Goal: Information Seeking & Learning: Learn about a topic

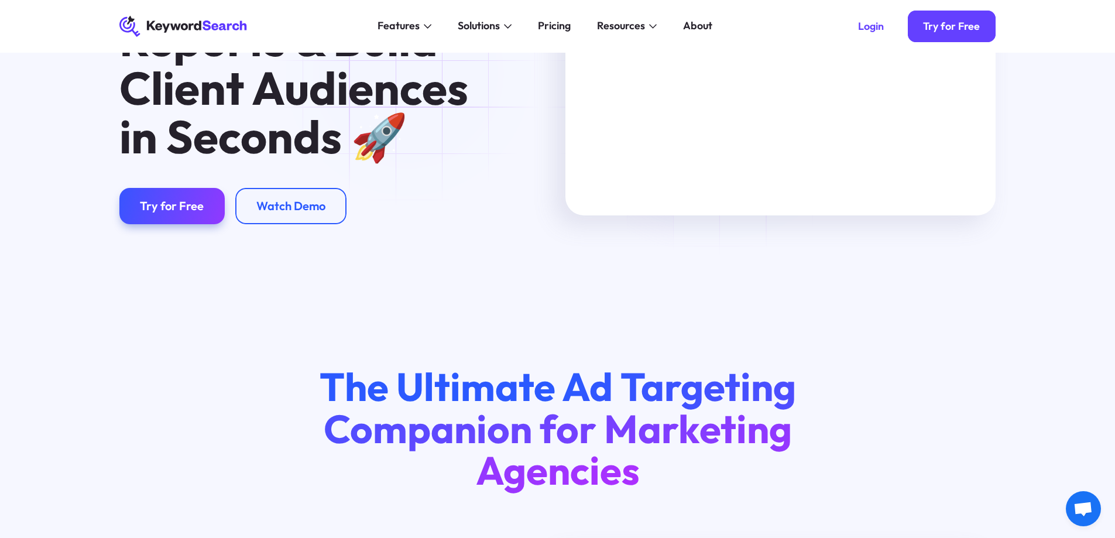
scroll to position [59, 0]
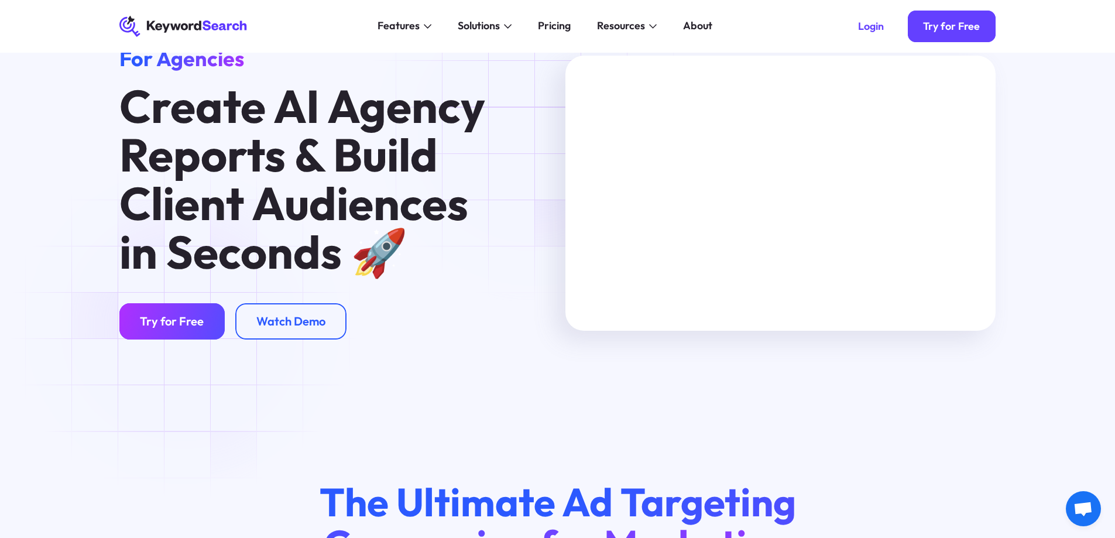
click at [184, 327] on div "Try for Free" at bounding box center [172, 321] width 64 height 15
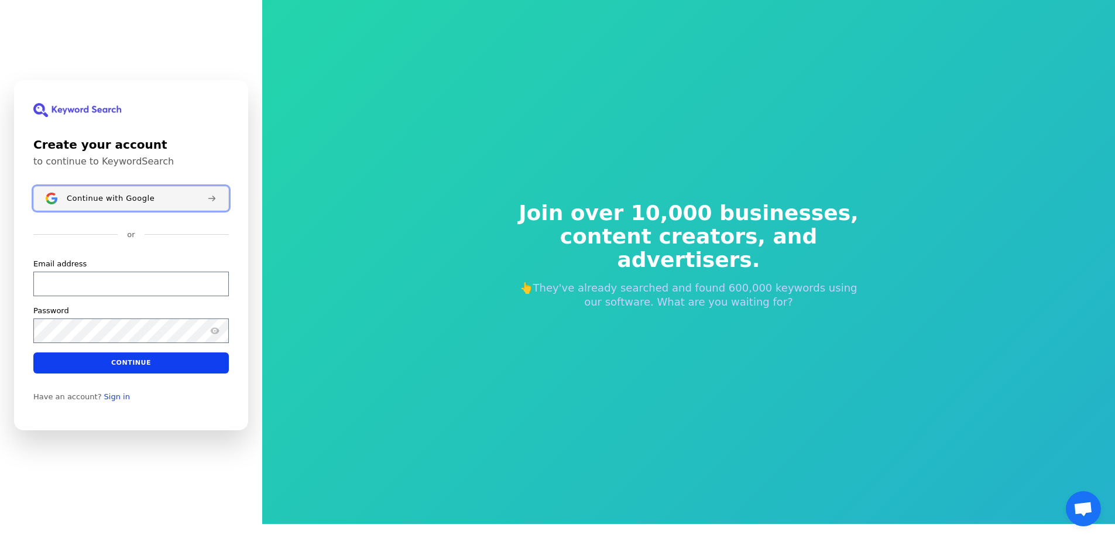
click at [146, 196] on span "Continue with Google" at bounding box center [111, 197] width 88 height 9
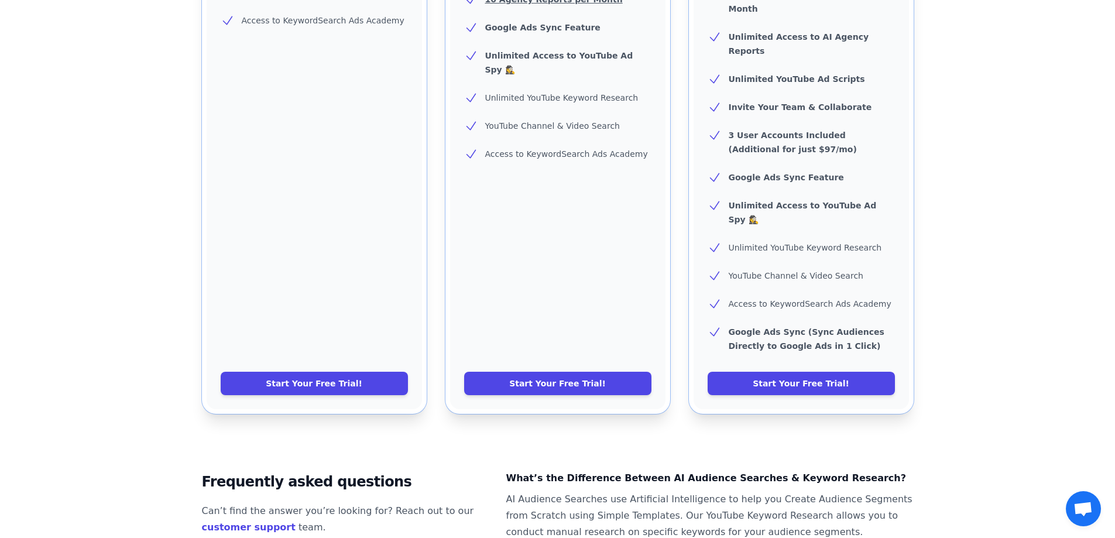
scroll to position [468, 0]
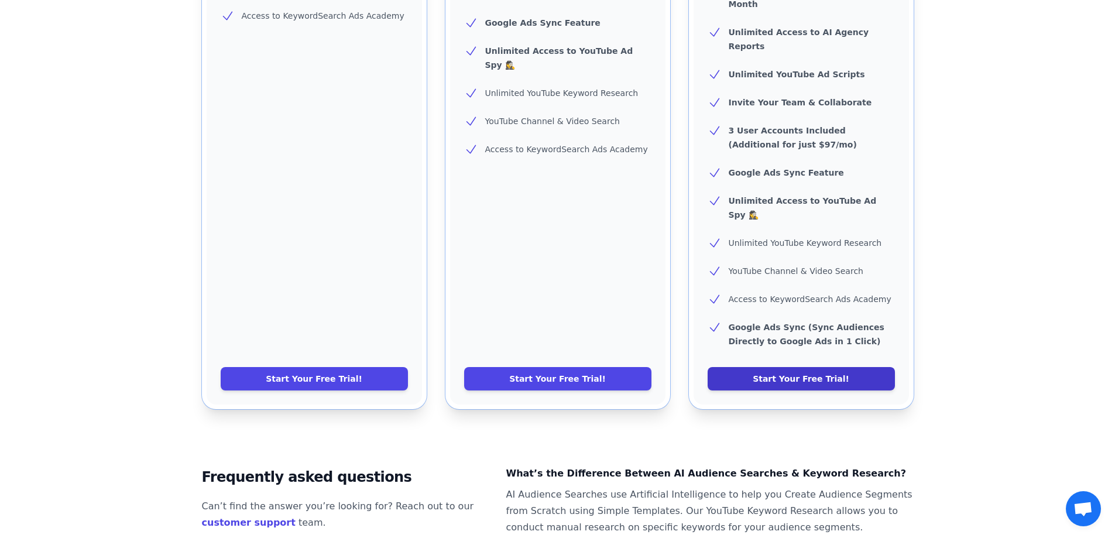
click at [740, 367] on link "Start Your Free Trial!" at bounding box center [800, 378] width 187 height 23
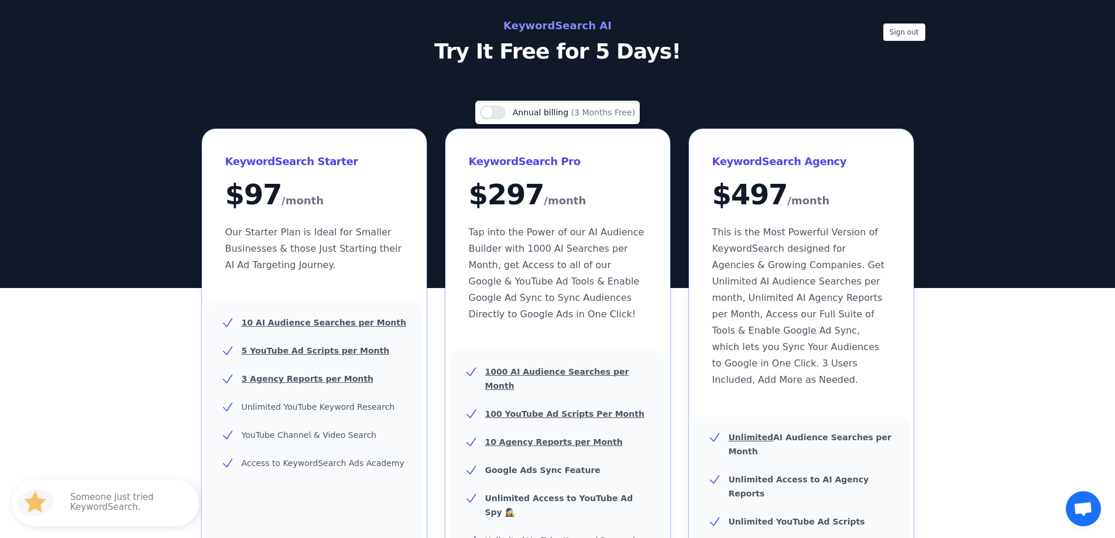
scroll to position [0, 0]
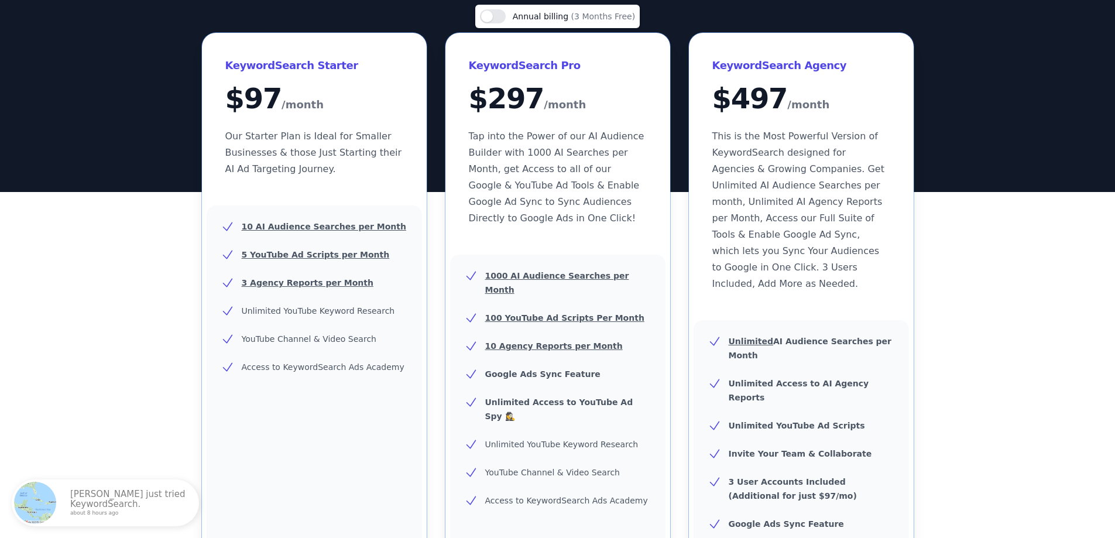
scroll to position [293, 0]
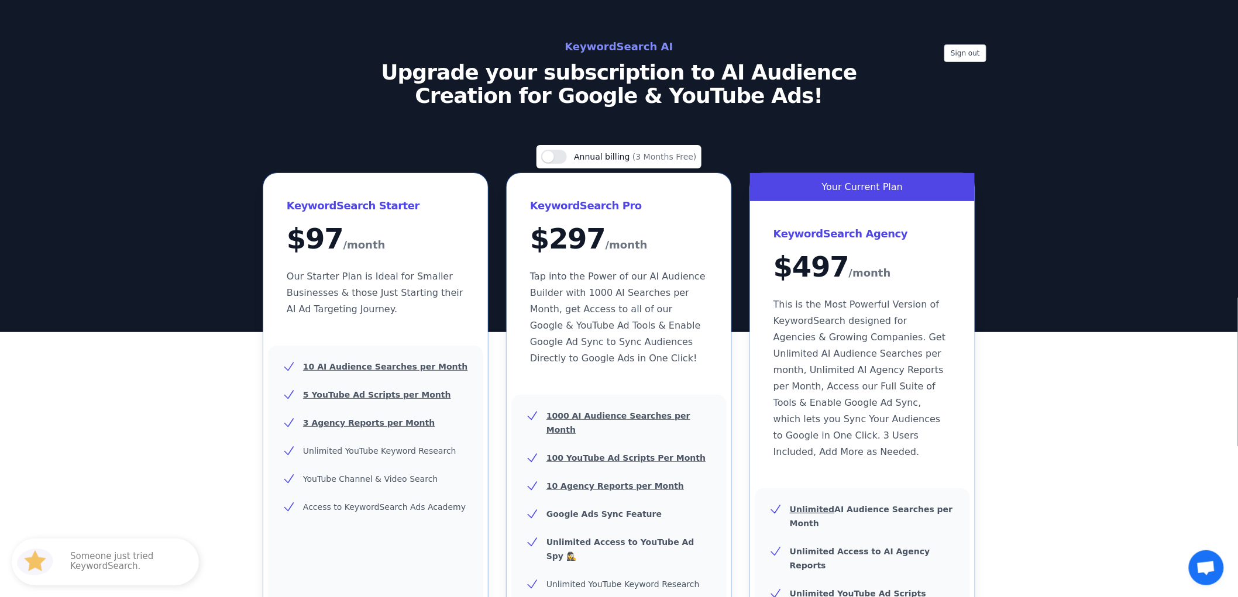
drag, startPoint x: 223, startPoint y: 79, endPoint x: 213, endPoint y: 79, distance: 9.9
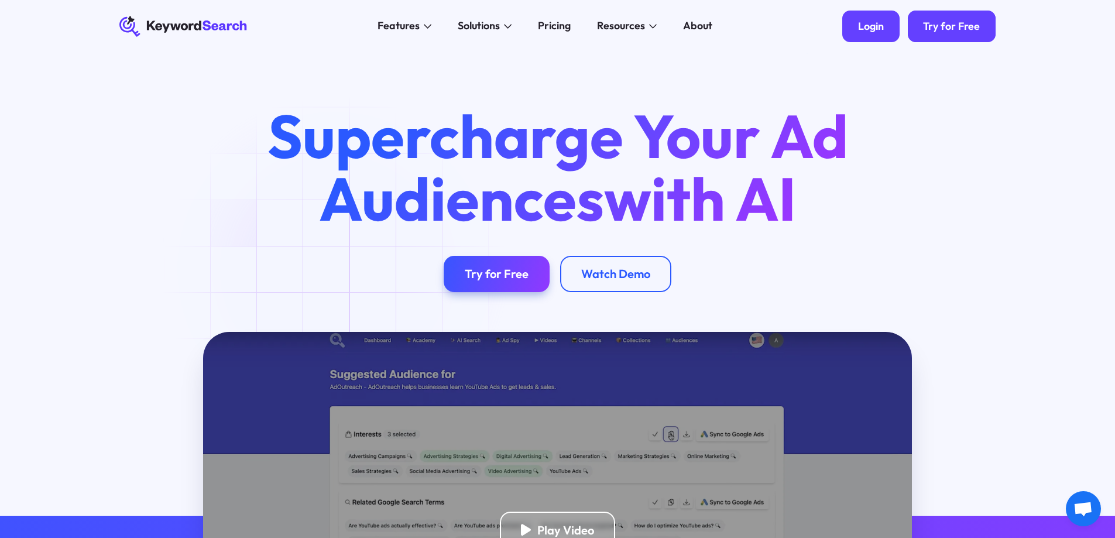
click at [870, 23] on div "Login" at bounding box center [871, 26] width 26 height 13
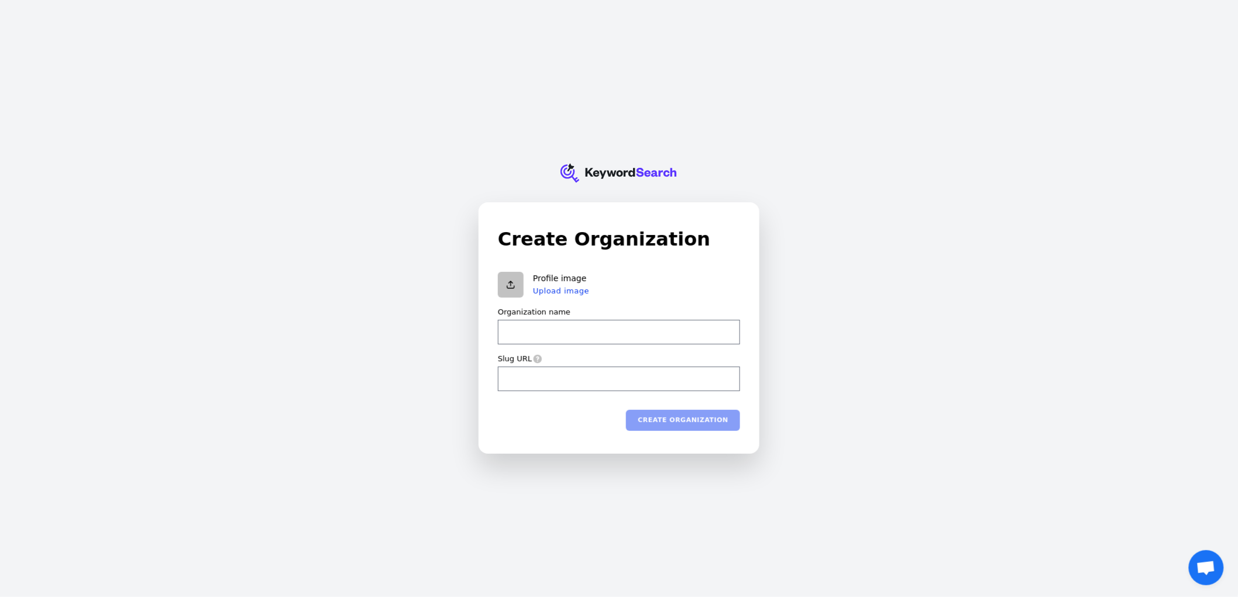
click at [607, 336] on input "Organization name" at bounding box center [619, 332] width 242 height 25
type input "T"
type input "t"
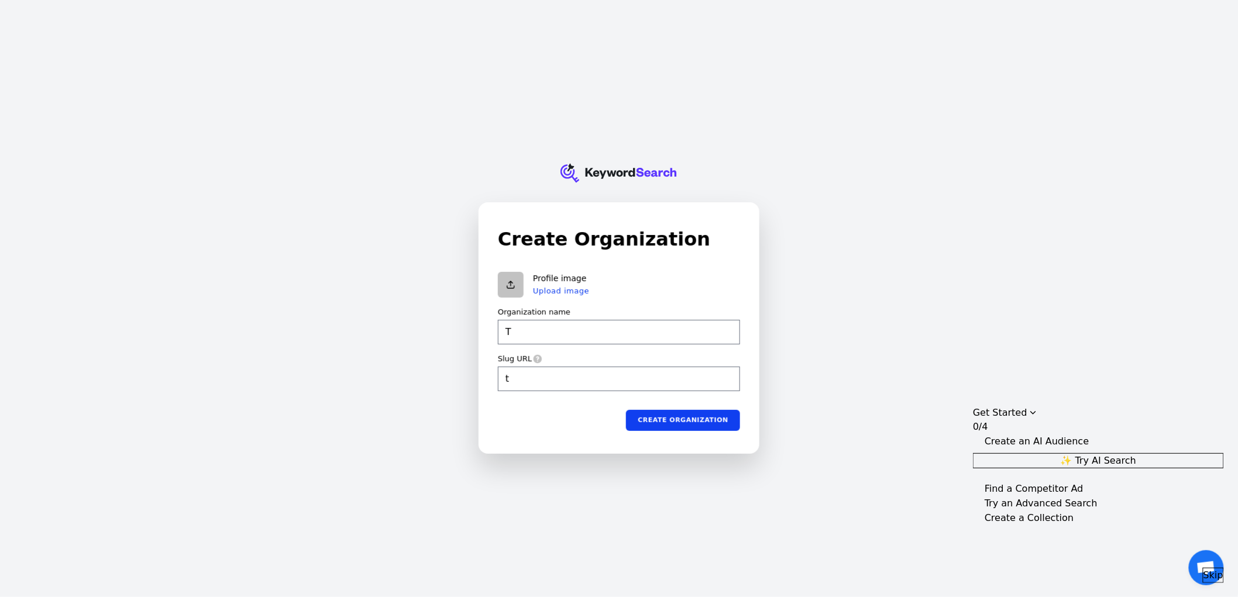
type input "Te"
type input "te"
type input "Tex"
type input "tex"
type input "Texa"
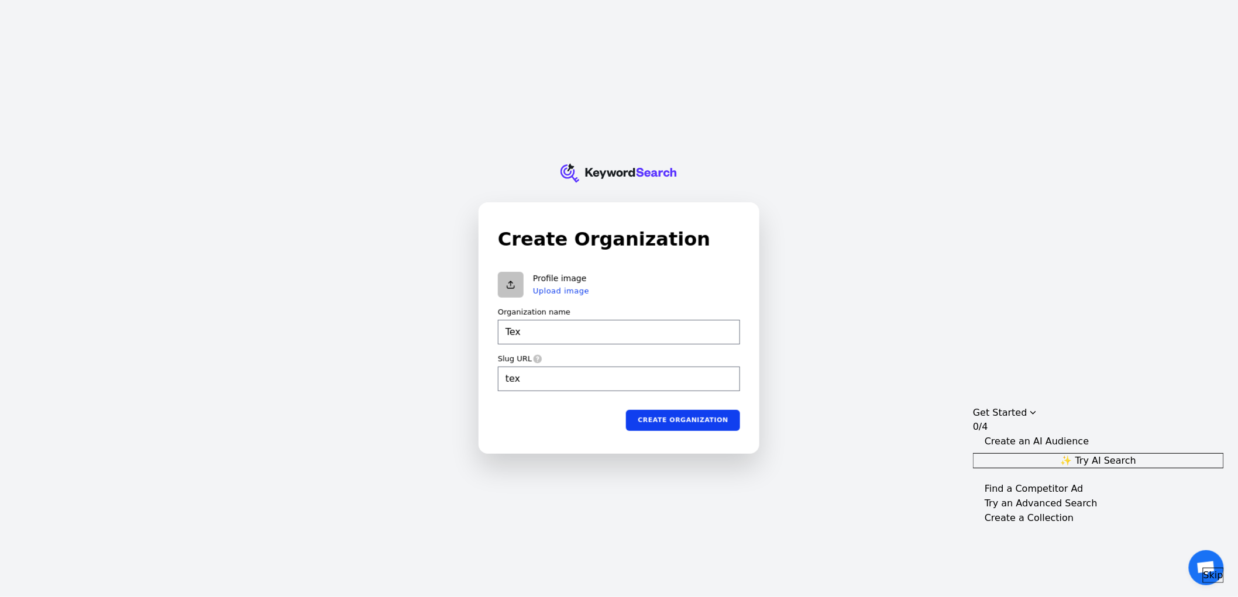
type input "texa"
type input "Texas"
type input "texas"
type input "Texas"
type input "texas"
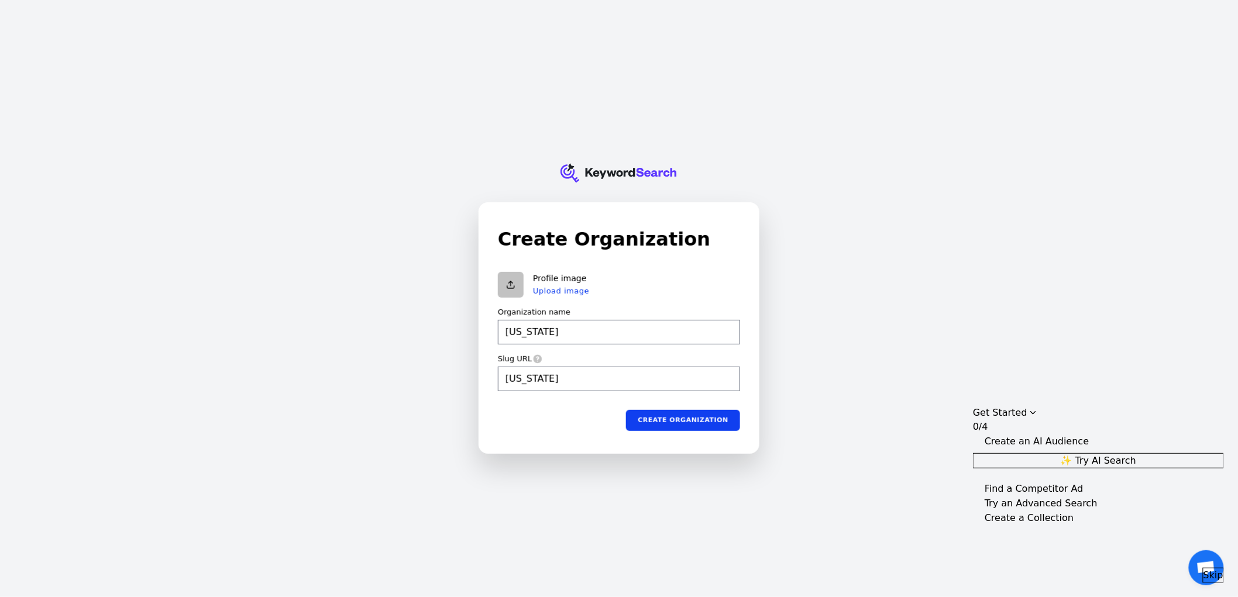
type input "Texas R"
type input "texas-r"
type input "Texas Ro"
type input "texas-ro"
type input "Texas Roa"
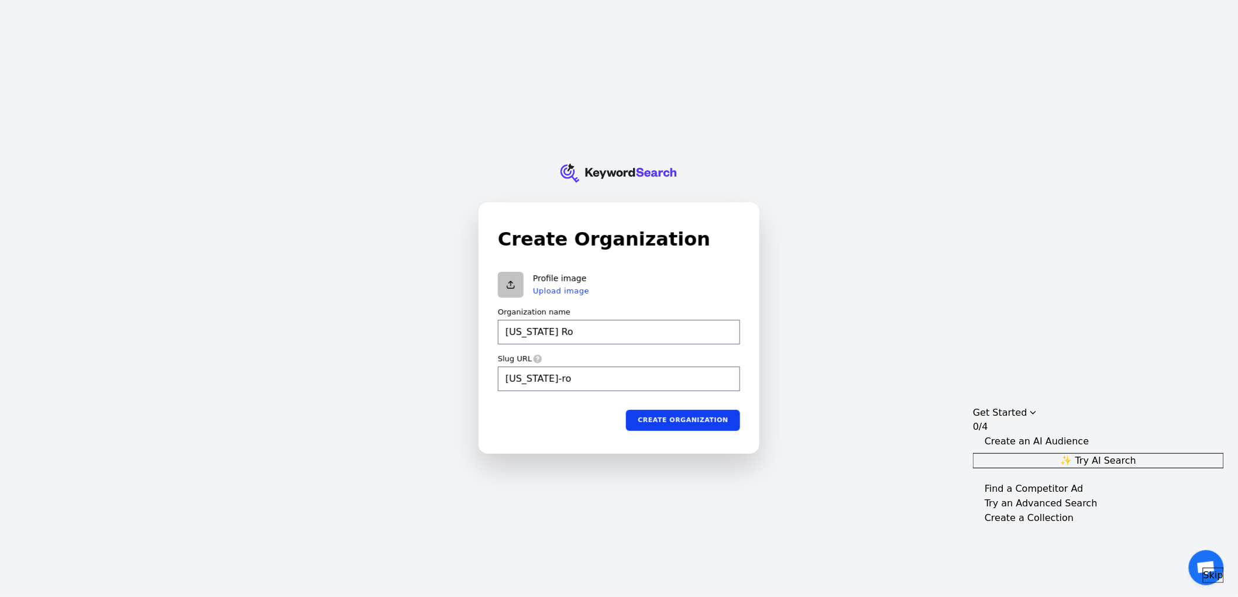
type input "texas-roa"
type input "Texas Road"
type input "texas-road"
type input "Texas Roadh"
type input "texas-roadh"
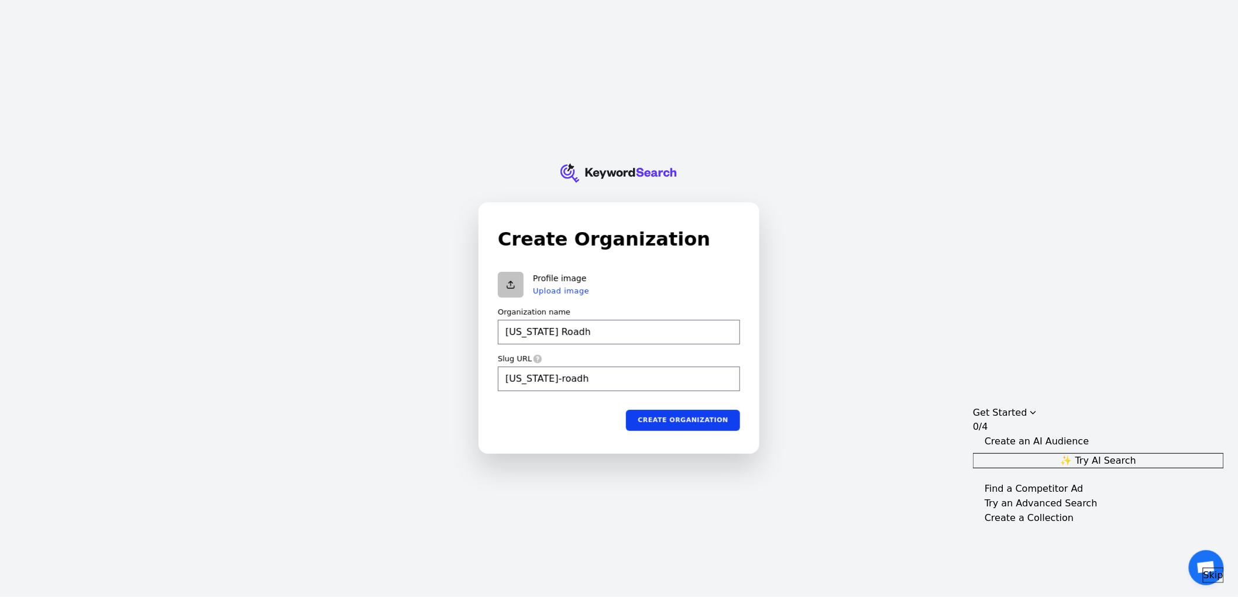
type input "Texas Roadho"
type input "texas-roadho"
type input "Texas Roadhou"
type input "texas-roadhou"
type input "Texas Roadhous"
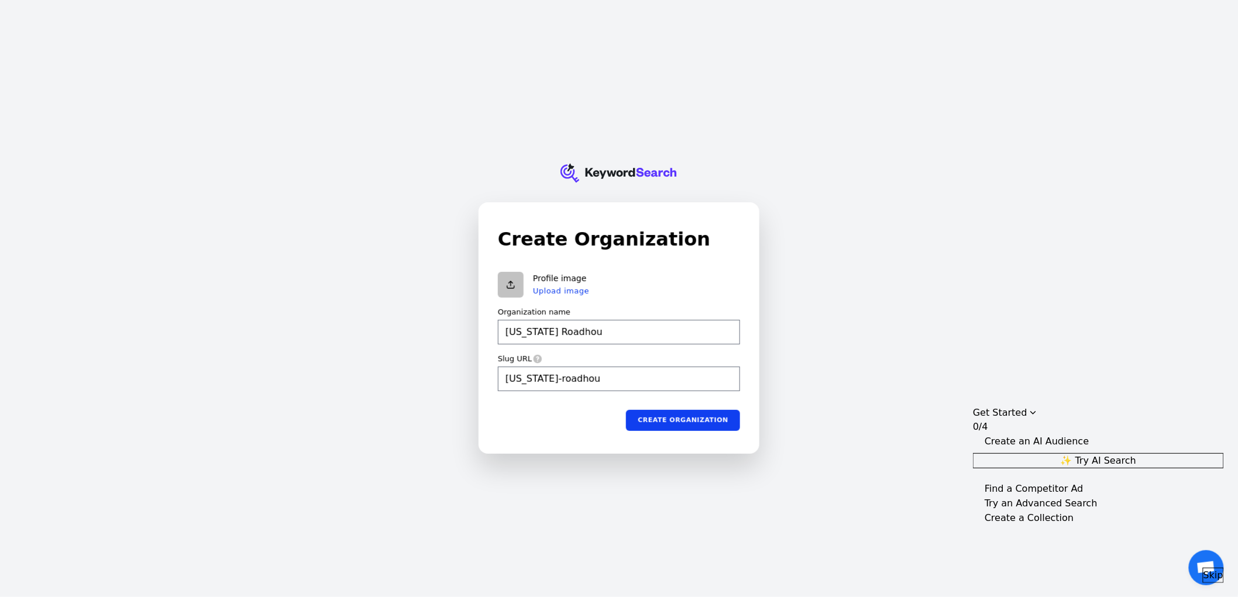
type input "texas-roadhous"
type input "Texas Roadhouse"
type input "texas-roadhouse"
type input "Texas Roadhouse"
type input "texas-roadhouse"
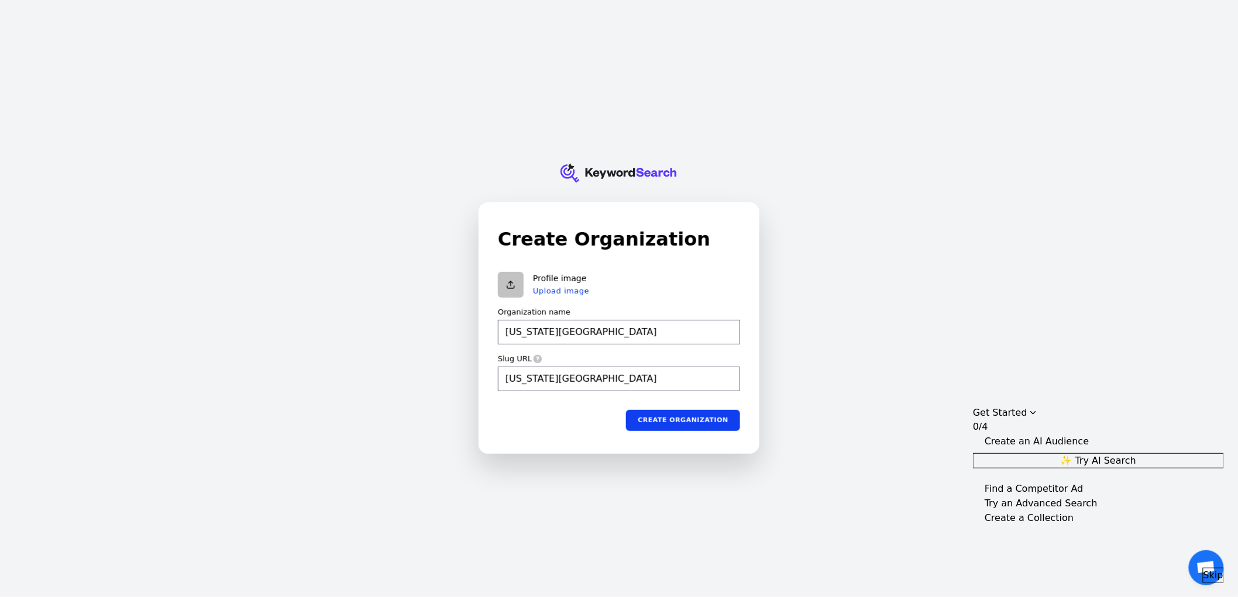
type input "Texas Roadhouse M"
type input "texas-roadhouse-m"
type input "Texas Roadhouse Me"
type input "texas-roadhouse-me"
type input "Texas Roadhouse Men"
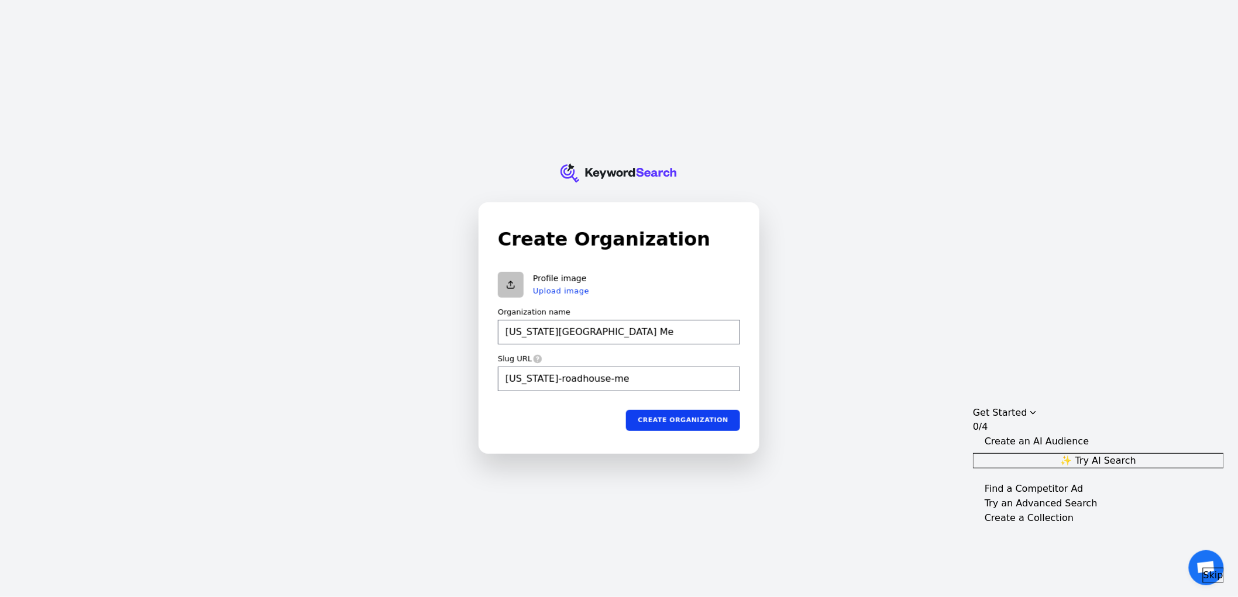
type input "texas-roadhouse-men"
type input "[US_STATE][GEOGRAPHIC_DATA] Menu"
type input "texas-roadhouse-menu"
click at [578, 286] on button "Upload image" at bounding box center [561, 290] width 56 height 9
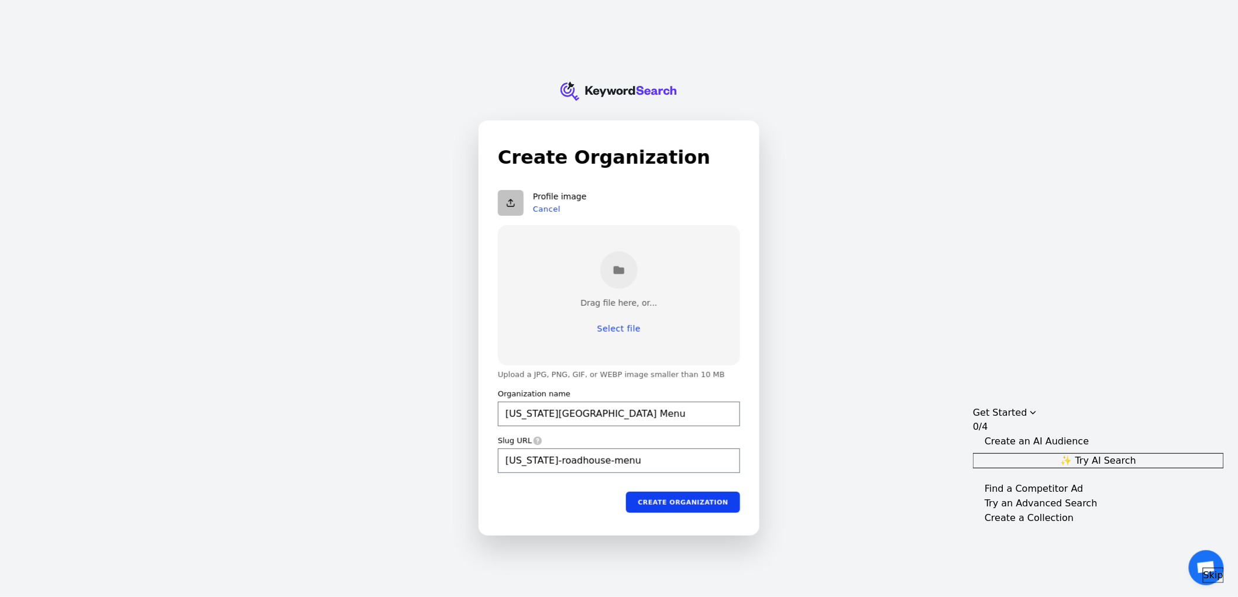
click at [638, 316] on div "Drag file here, or... Select file" at bounding box center [619, 295] width 242 height 140
click at [630, 335] on button "Select file" at bounding box center [619, 328] width 67 height 21
type input "[US_STATE][GEOGRAPHIC_DATA] Menu"
type input "texas-roadhouse-menu"
type input "[US_STATE][GEOGRAPHIC_DATA] Menu"
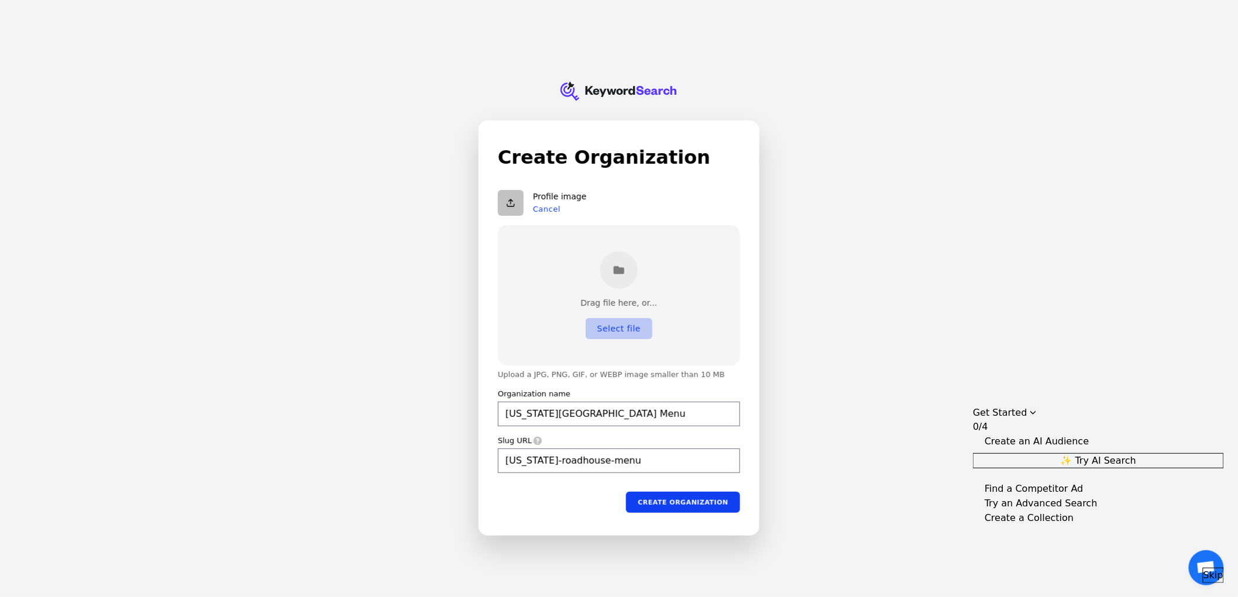
type input "texas-roadhouse-menu"
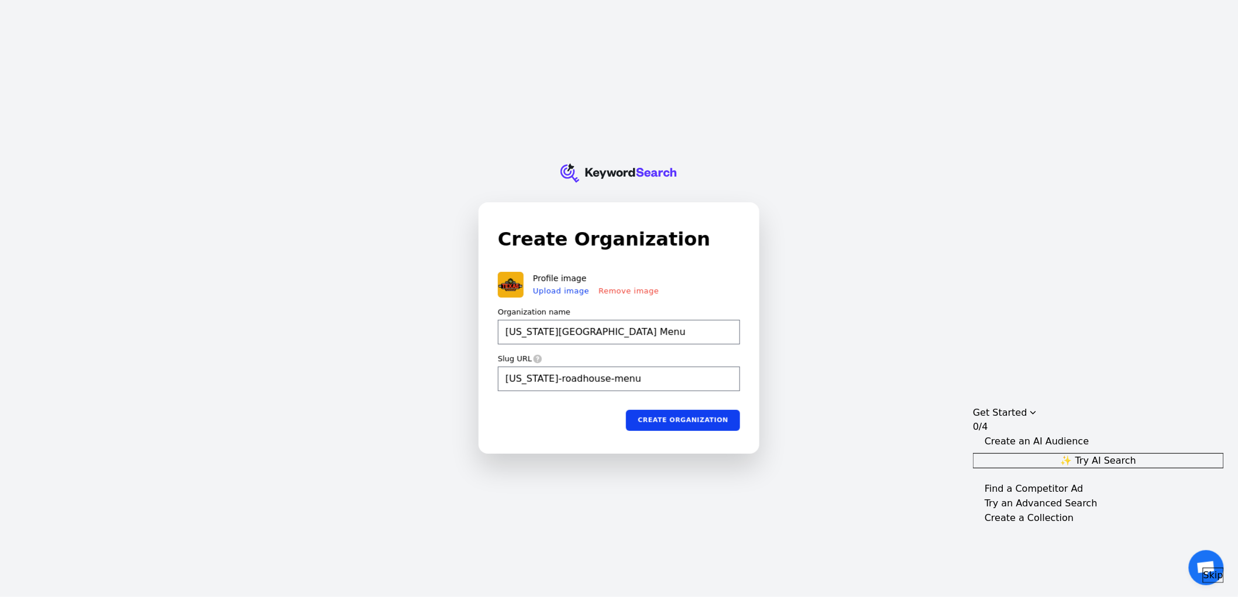
type input "[US_STATE][GEOGRAPHIC_DATA] Menu"
type input "texas-roadhouse-menu"
click at [665, 416] on button "Create organization" at bounding box center [683, 420] width 114 height 21
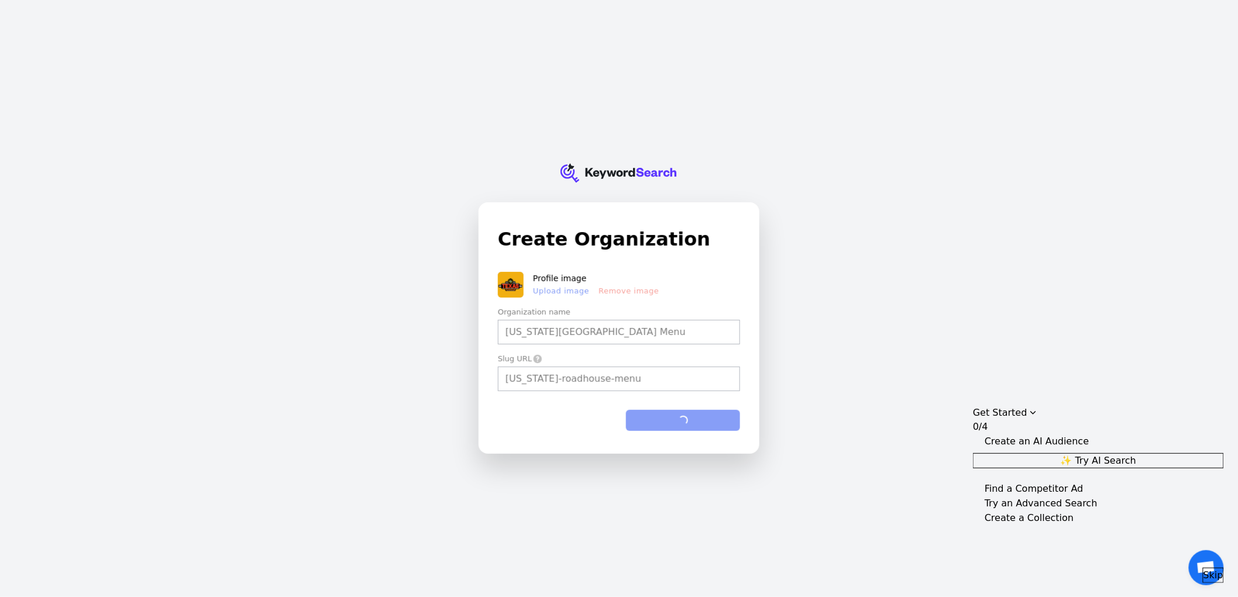
type input "[US_STATE][GEOGRAPHIC_DATA] Menu"
type input "texas-roadhouse-menu"
type input "[US_STATE][GEOGRAPHIC_DATA] Menu"
type input "texas-roadhouse-menu"
type input "[US_STATE][GEOGRAPHIC_DATA] Menu"
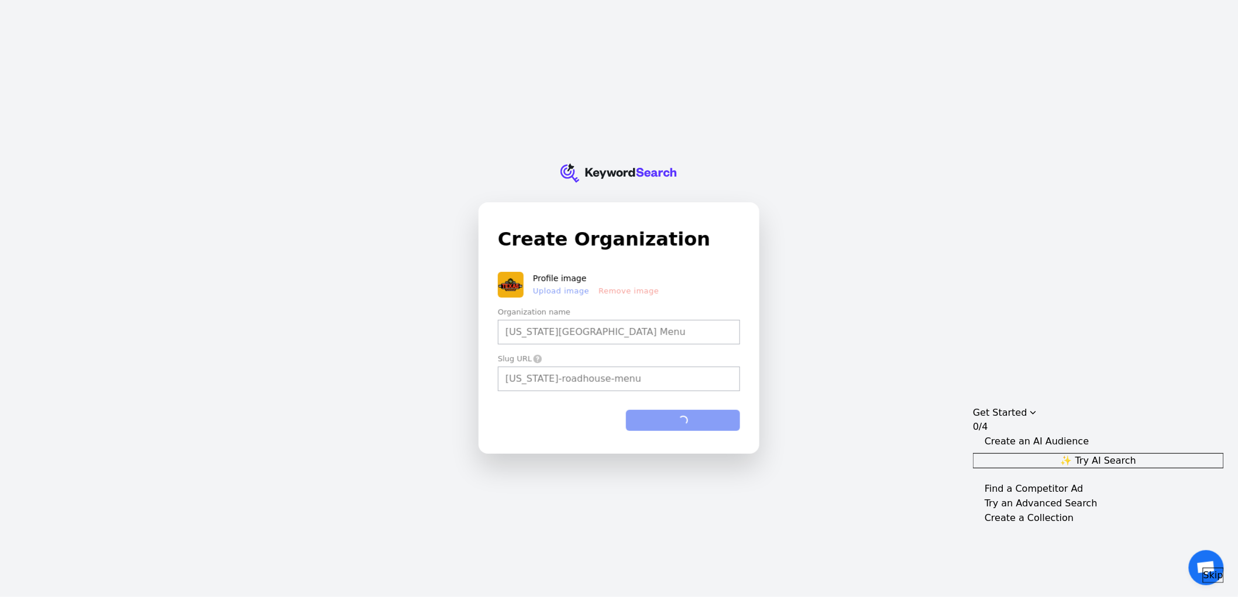
type input "texas-roadhouse-menu"
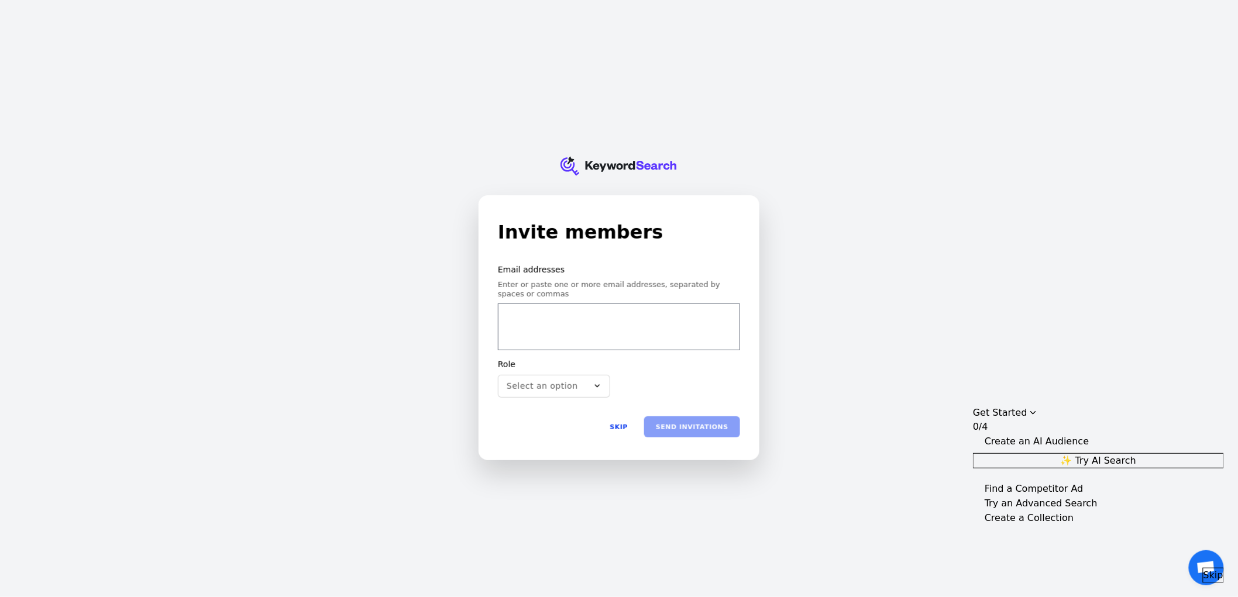
click at [1204, 572] on span "Skip" at bounding box center [1214, 576] width 20 height 14
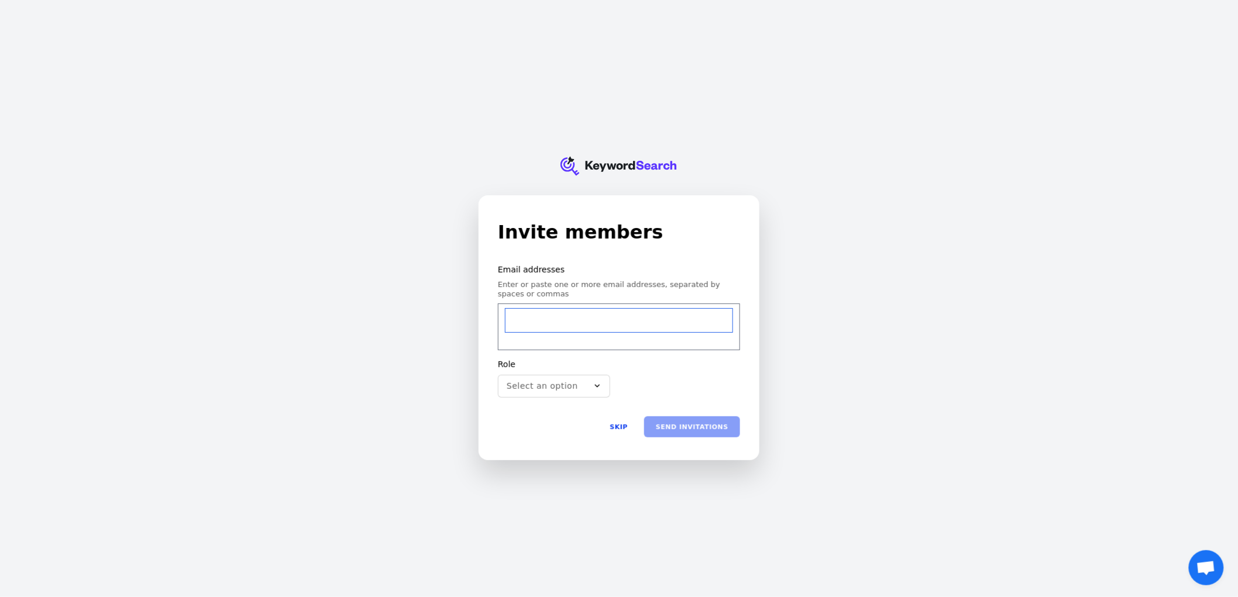
click at [562, 314] on input "email" at bounding box center [619, 320] width 227 height 23
type input "[EMAIL_ADDRESS][DOMAIN_NAME]"
click at [552, 393] on button "Select an option" at bounding box center [554, 386] width 112 height 23
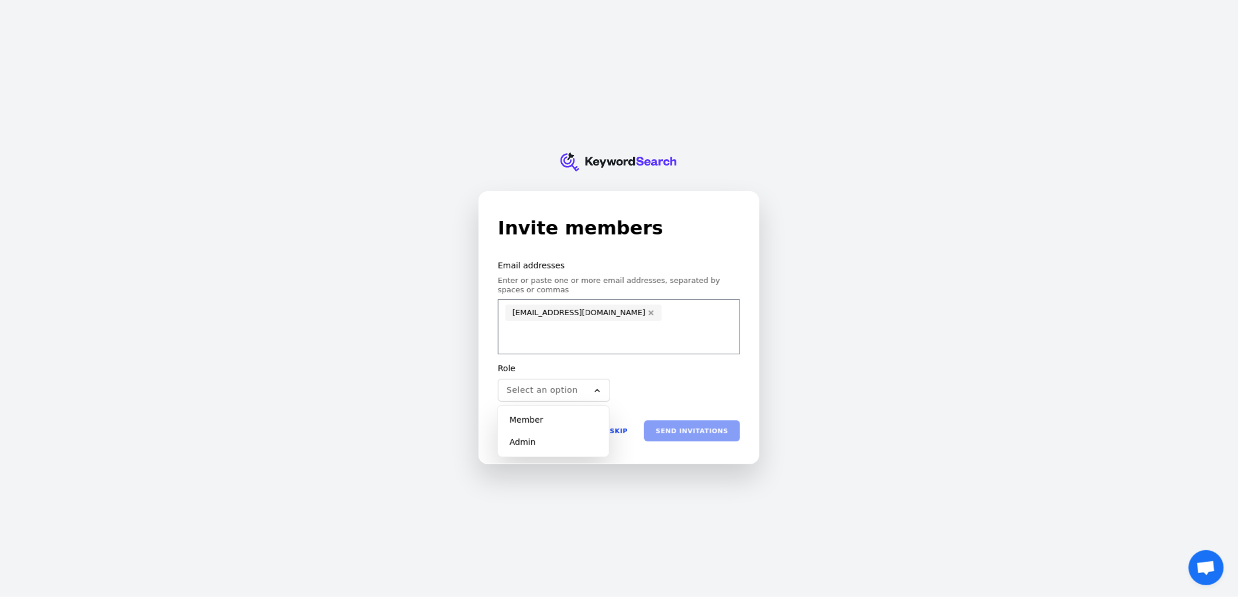
drag, startPoint x: 544, startPoint y: 445, endPoint x: 584, endPoint y: 446, distance: 39.8
click at [545, 446] on div "Admin" at bounding box center [553, 443] width 107 height 20
click at [687, 431] on button "Send invitations" at bounding box center [692, 431] width 96 height 21
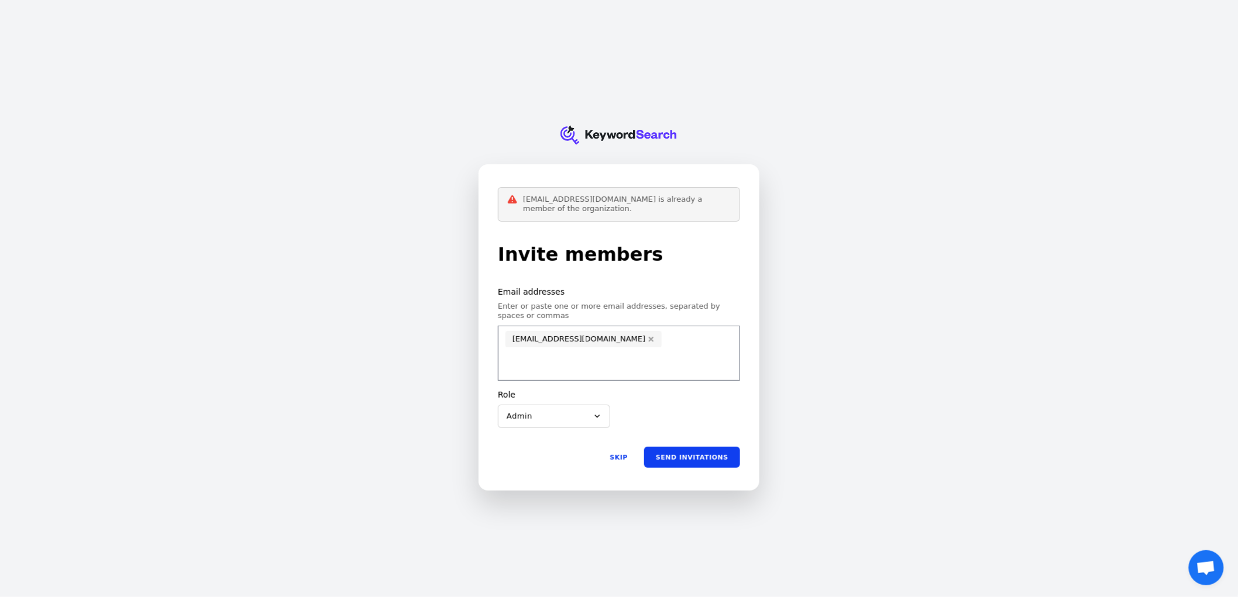
click at [638, 431] on form "Email addresses Enter or paste one or more email addresses, separated by spaces…" at bounding box center [619, 377] width 242 height 181
click at [630, 452] on button "Skip" at bounding box center [619, 458] width 42 height 21
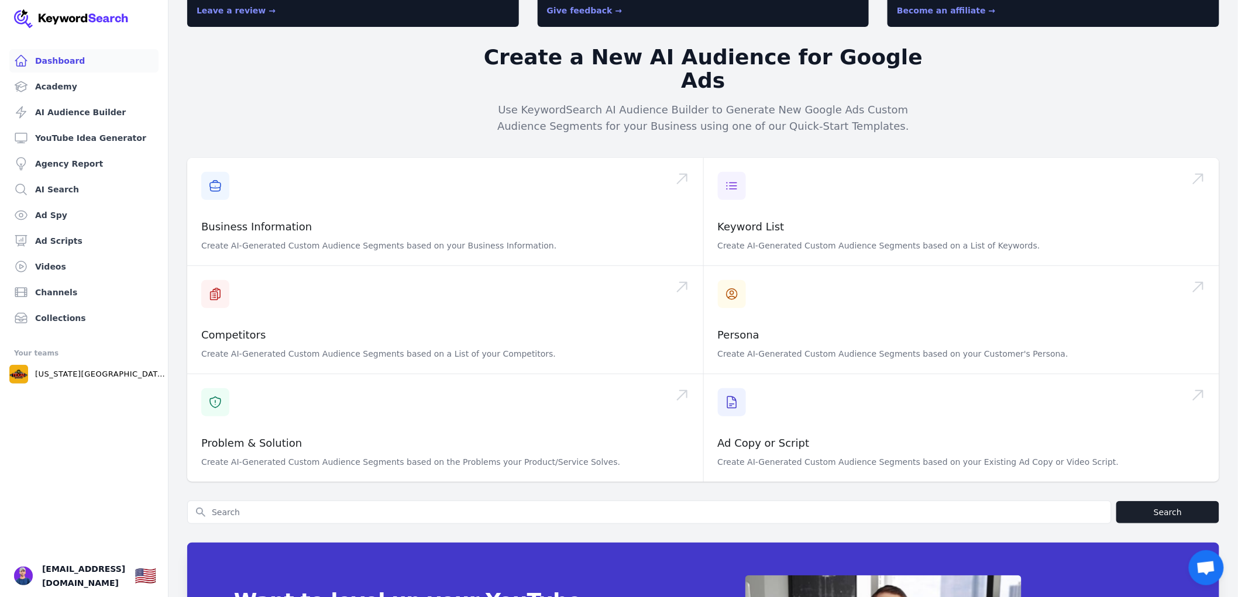
scroll to position [130, 0]
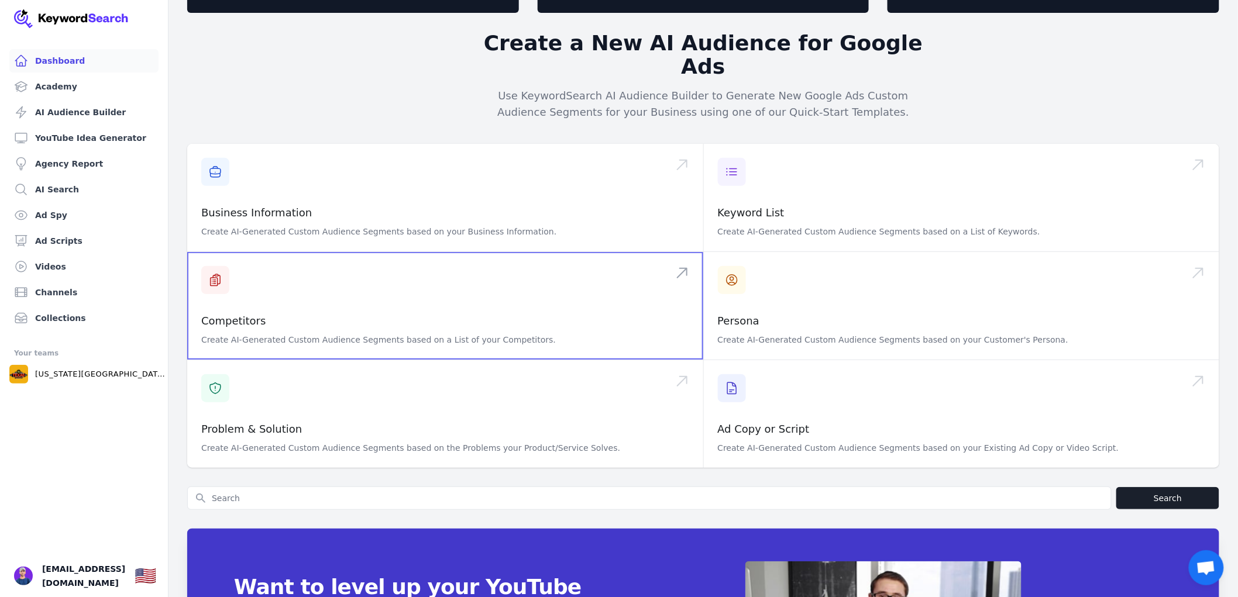
click at [429, 303] on span at bounding box center [445, 306] width 516 height 108
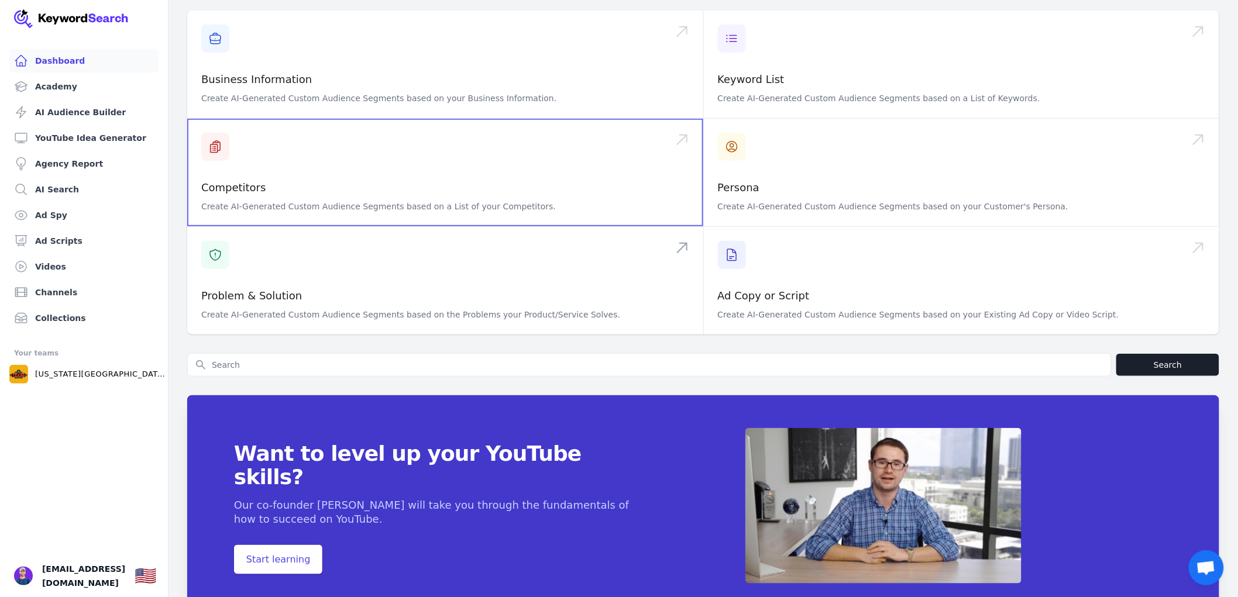
scroll to position [278, 0]
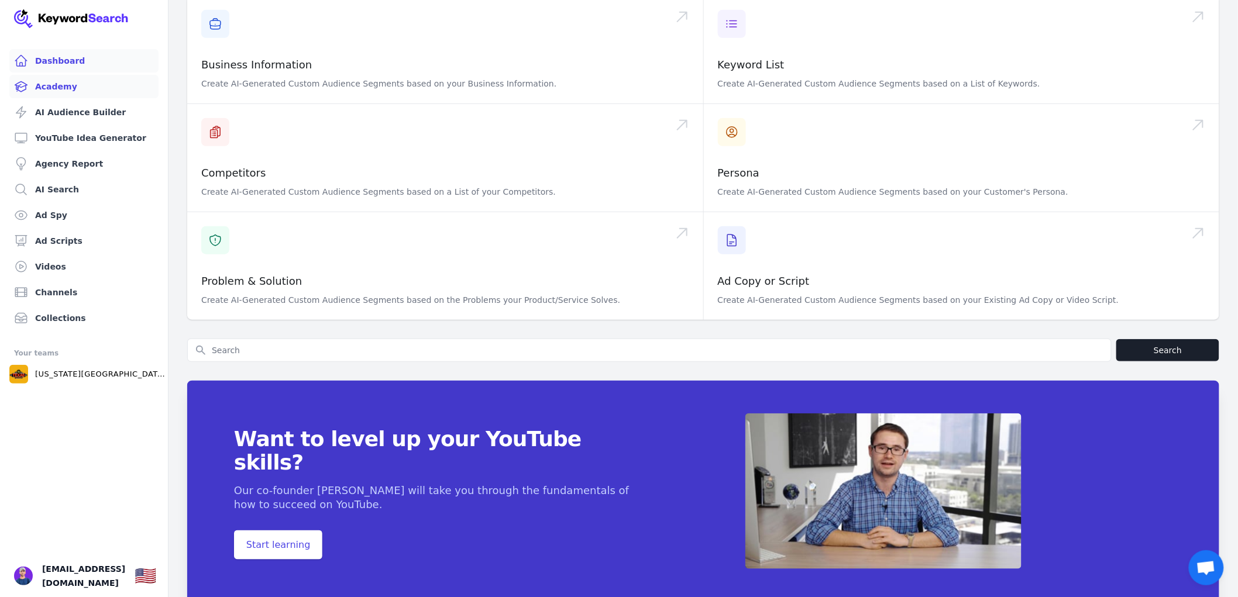
click at [45, 83] on link "Academy" at bounding box center [83, 86] width 149 height 23
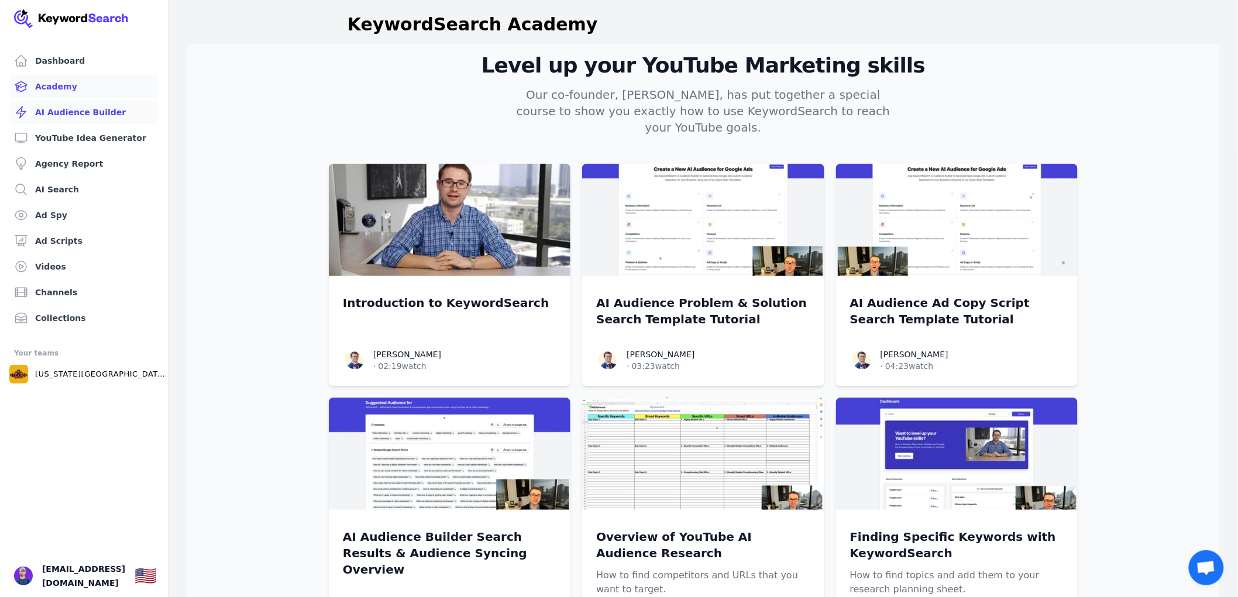
click at [66, 119] on link "AI Audience Builder" at bounding box center [83, 112] width 149 height 23
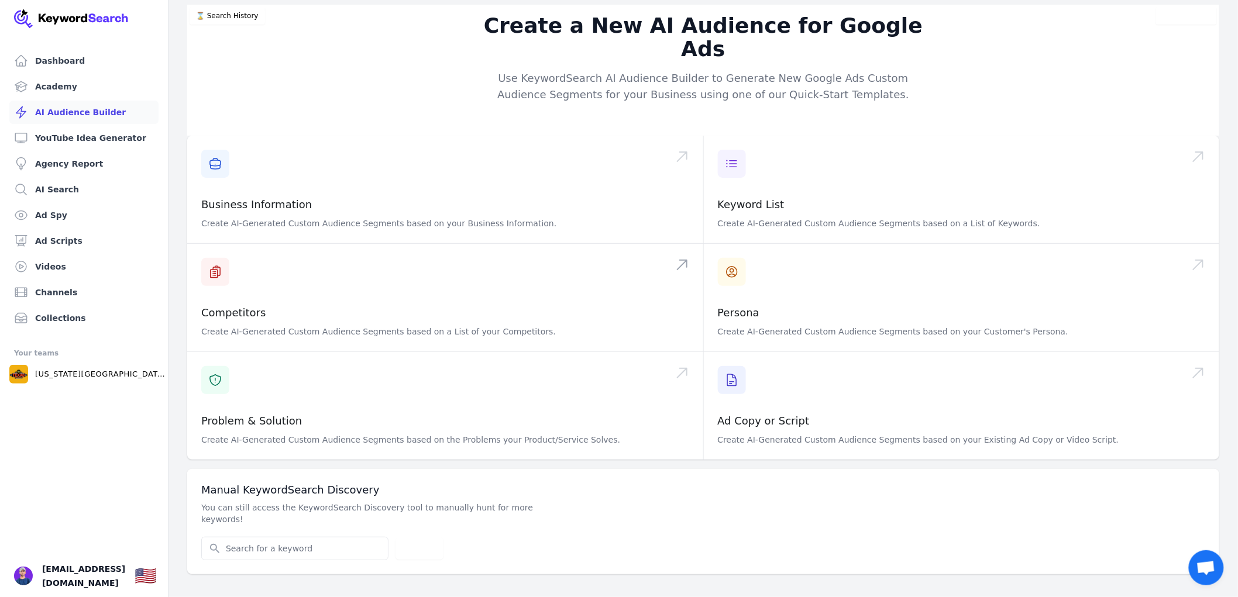
scroll to position [14, 0]
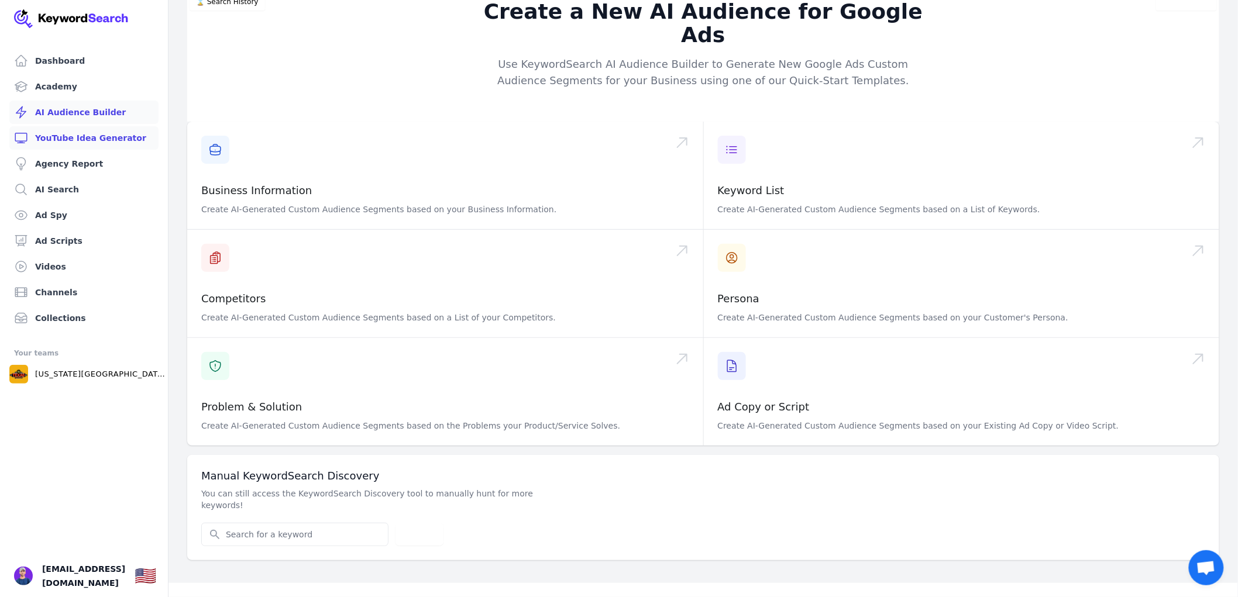
click at [107, 143] on link "YouTube Idea Generator" at bounding box center [83, 137] width 149 height 23
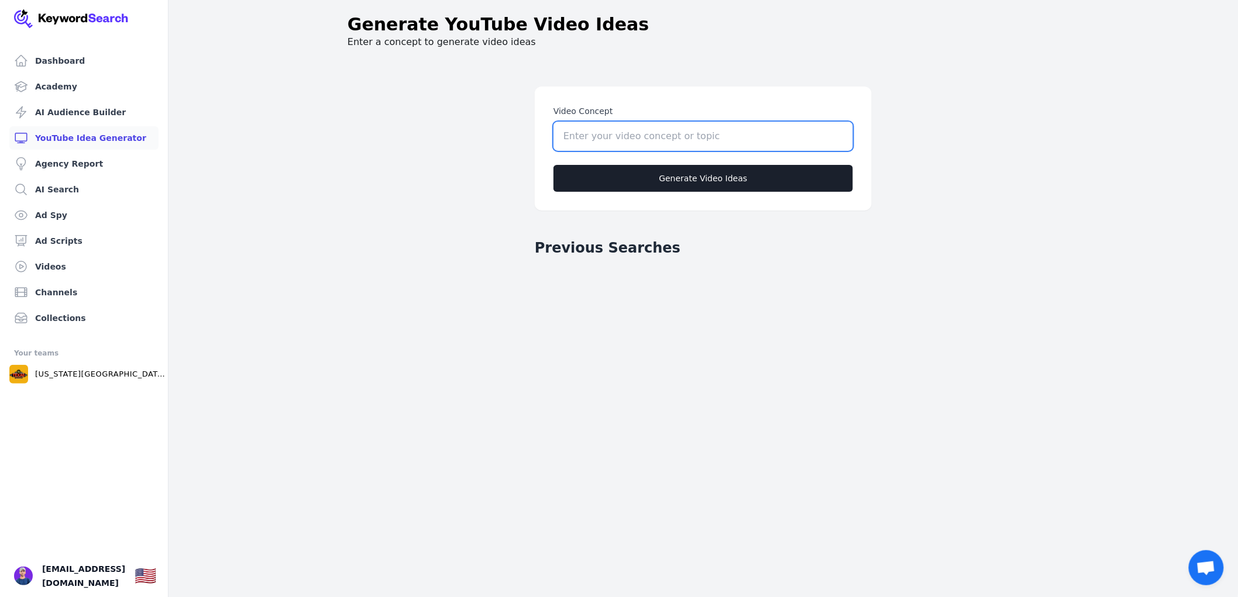
click at [681, 127] on input "Video Concept" at bounding box center [704, 136] width 300 height 29
click at [72, 190] on link "AI Search" at bounding box center [83, 189] width 149 height 23
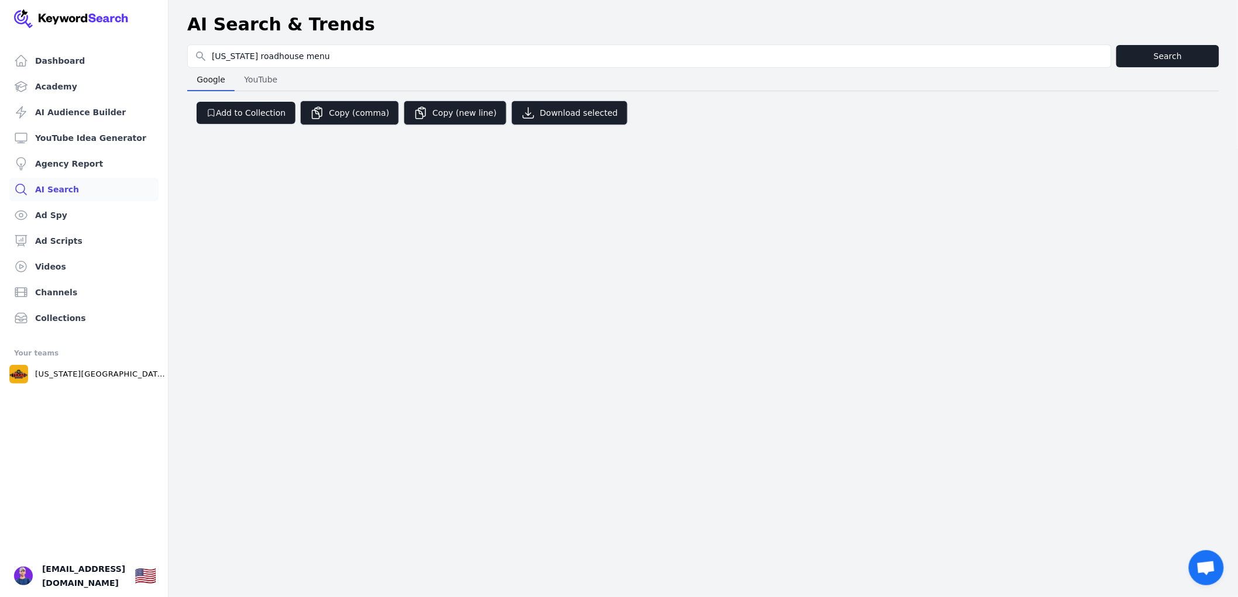
type input "texas roadhouse menu"
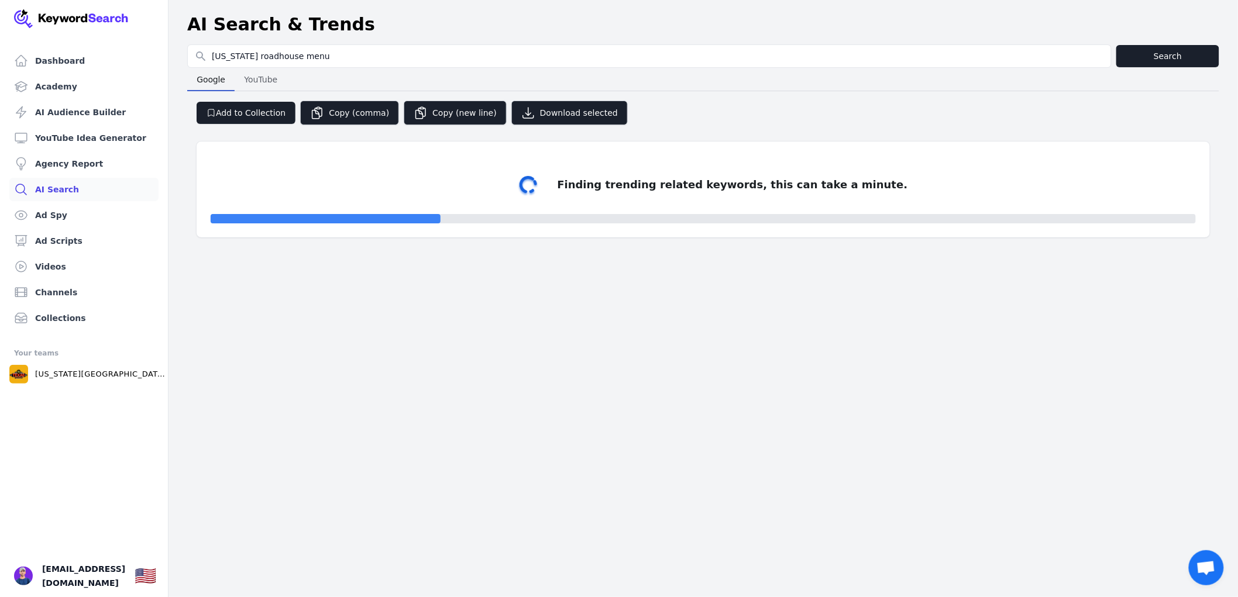
select select "50"
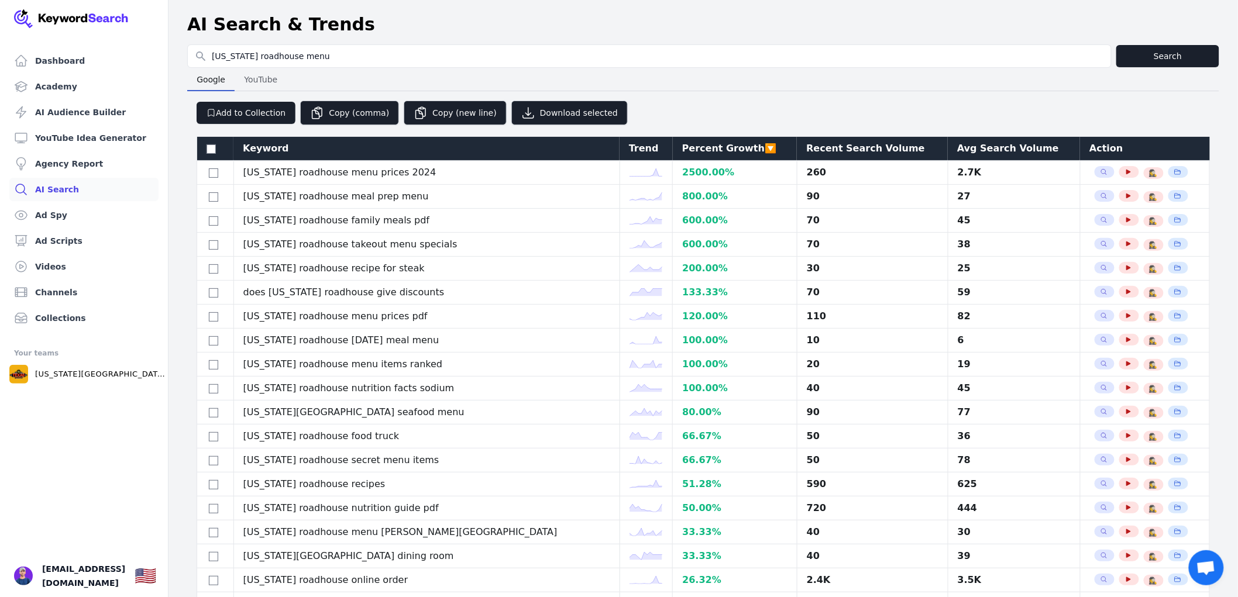
click at [957, 152] on div "Avg Search Volume" at bounding box center [1014, 149] width 114 height 14
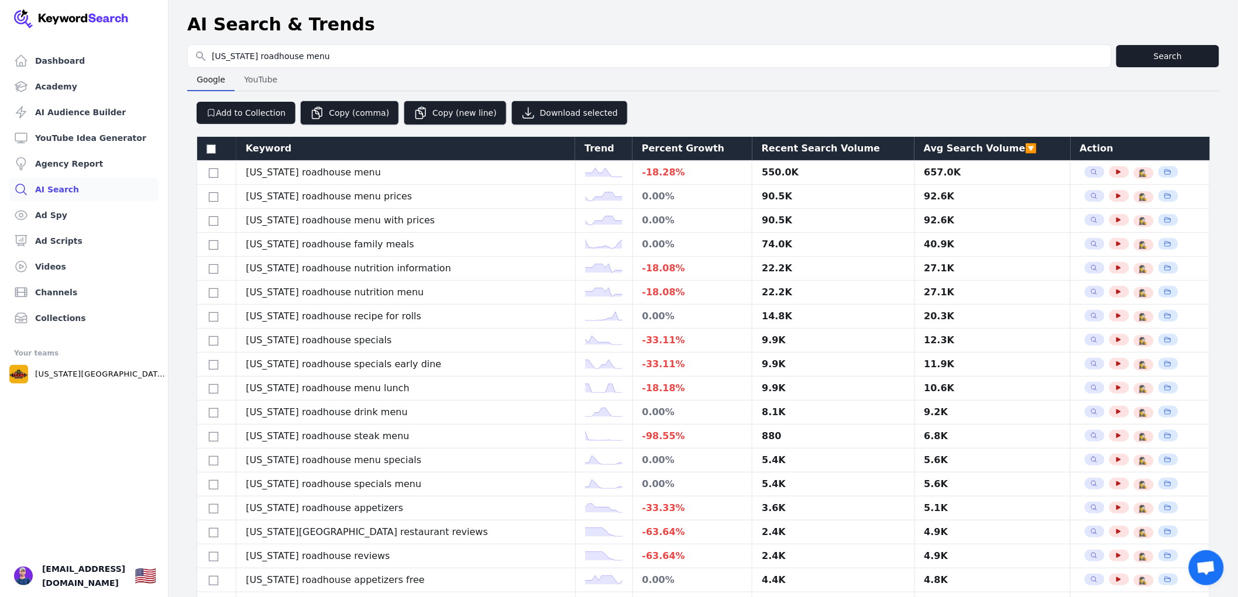
click at [924, 146] on div "Avg Search Volume 🔽" at bounding box center [993, 149] width 138 height 14
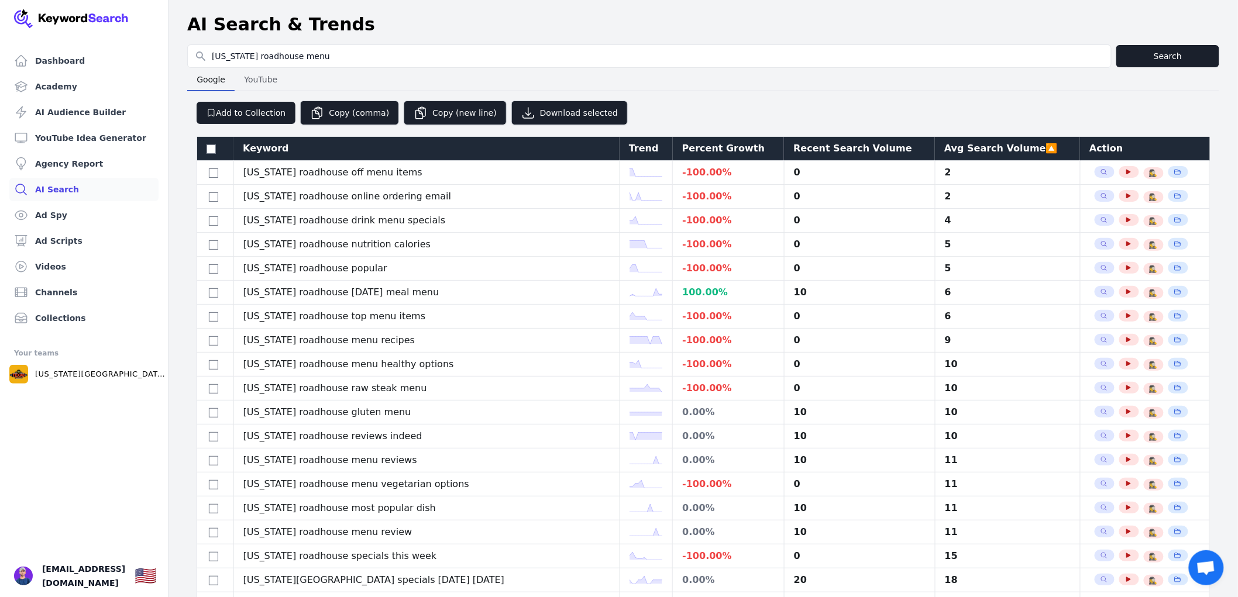
click at [944, 145] on div "Avg Search Volume 🔼" at bounding box center [1007, 149] width 126 height 14
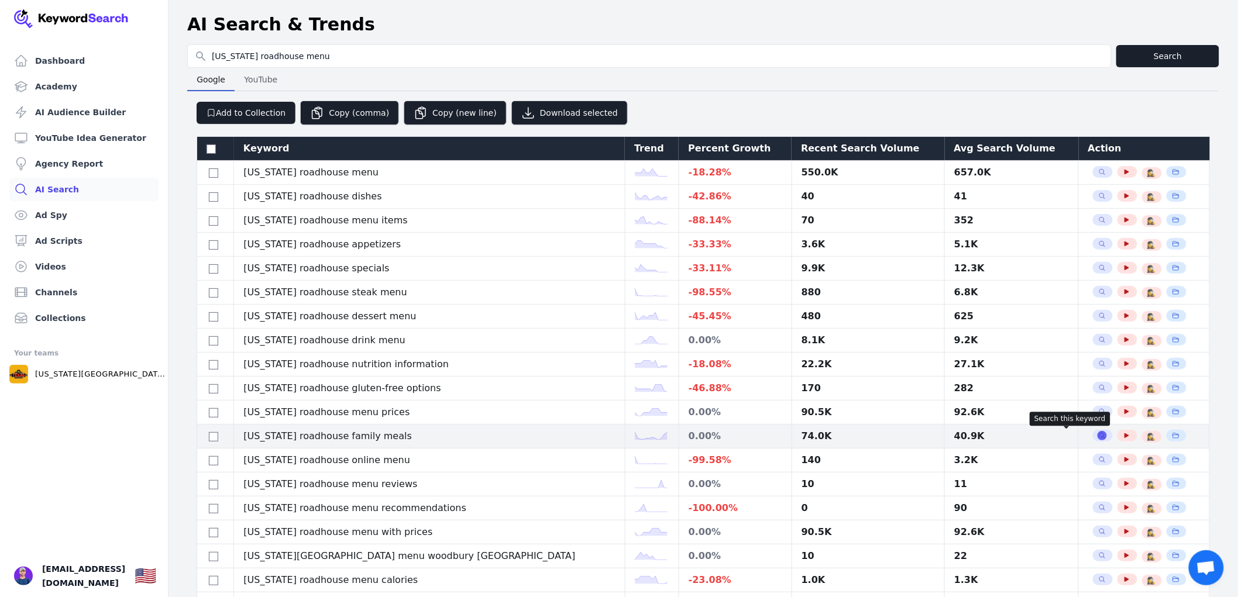
click at [1099, 435] on icon "button" at bounding box center [1102, 435] width 7 height 7
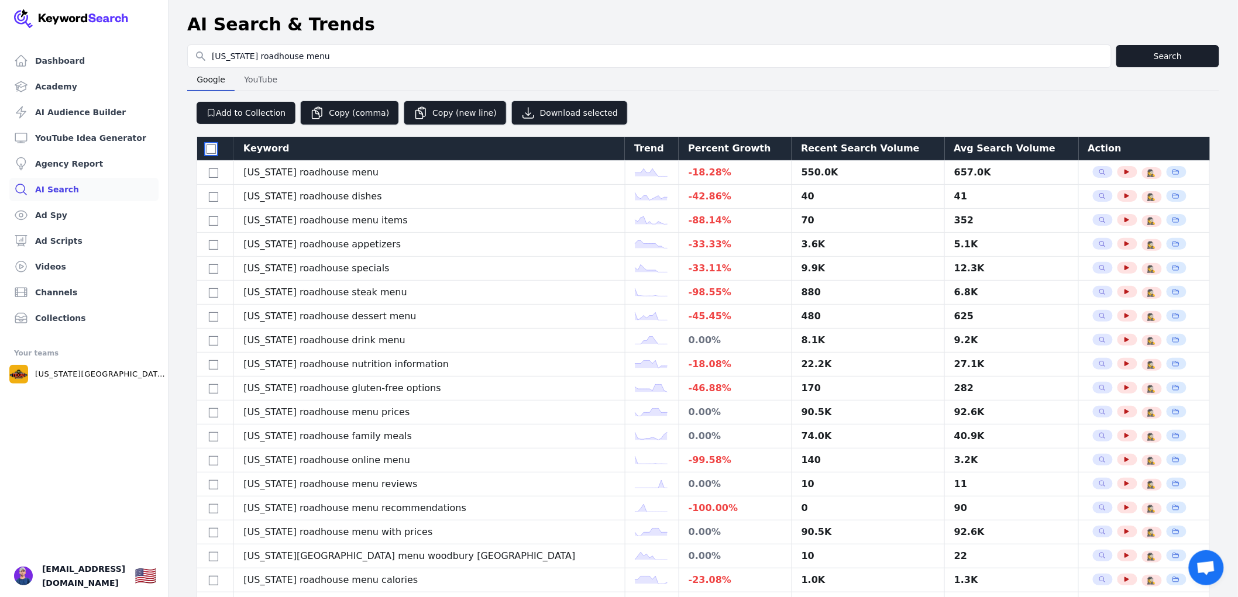
click at [207, 147] on input "checkbox" at bounding box center [211, 149] width 9 height 9
checkbox input "true"
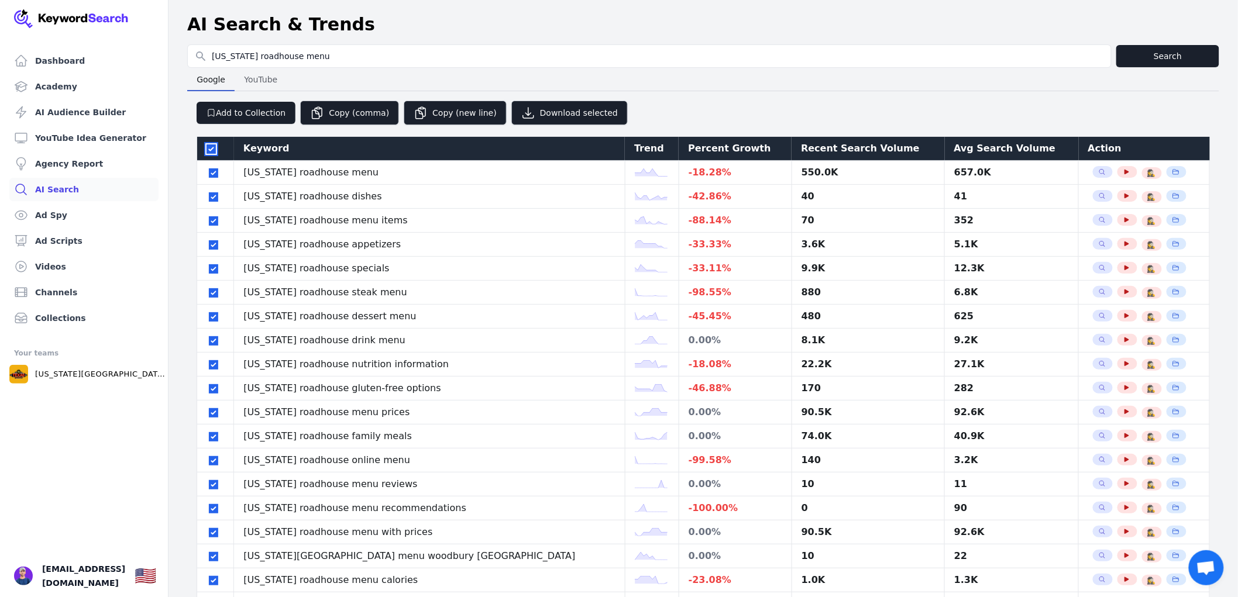
checkbox input "true"
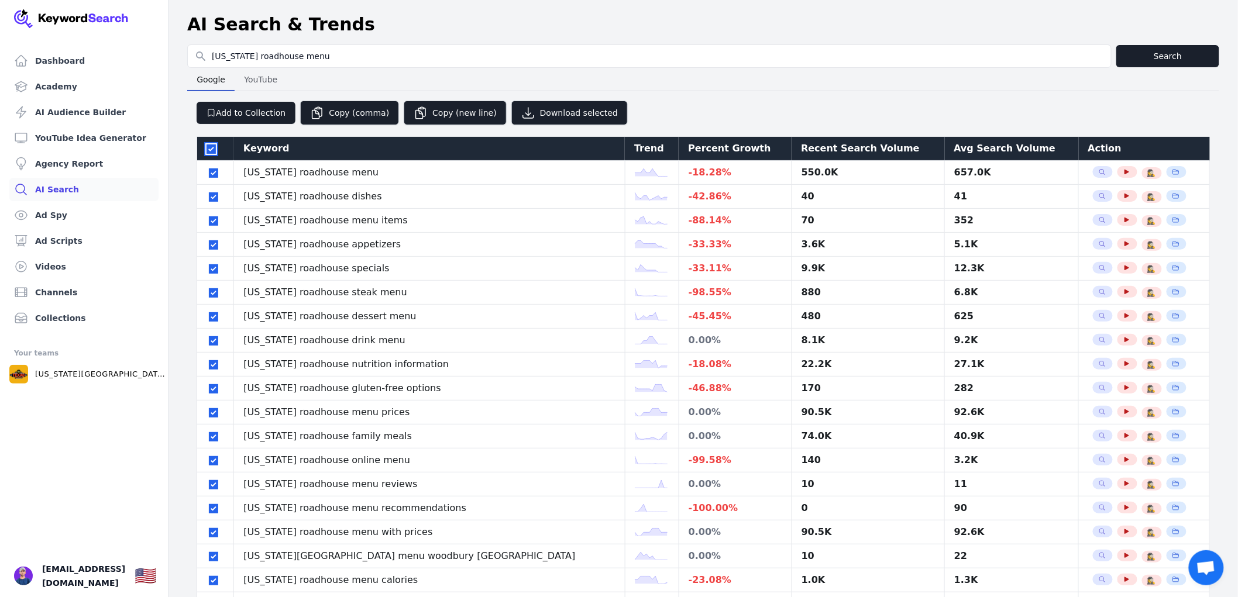
checkbox input "true"
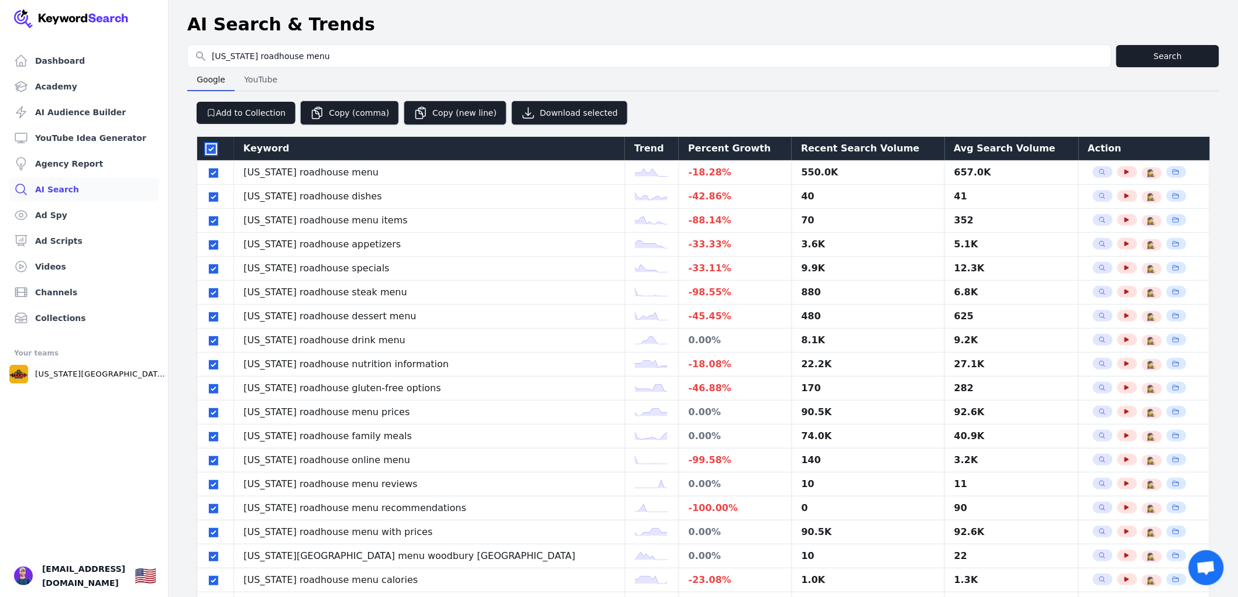
checkbox input "true"
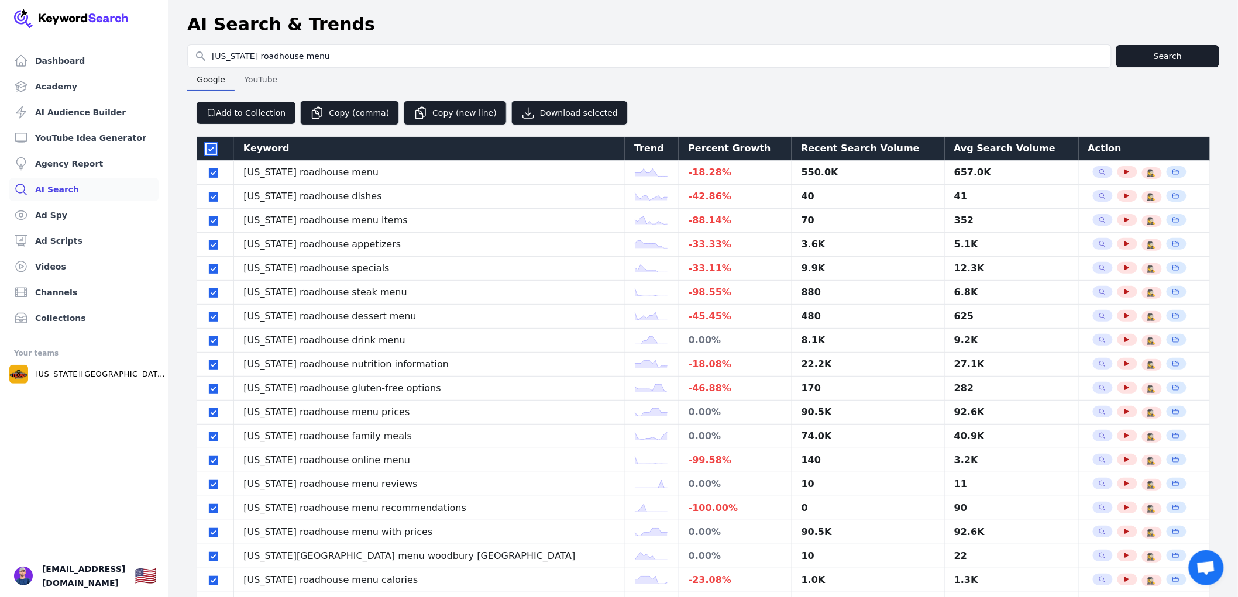
checkbox input "true"
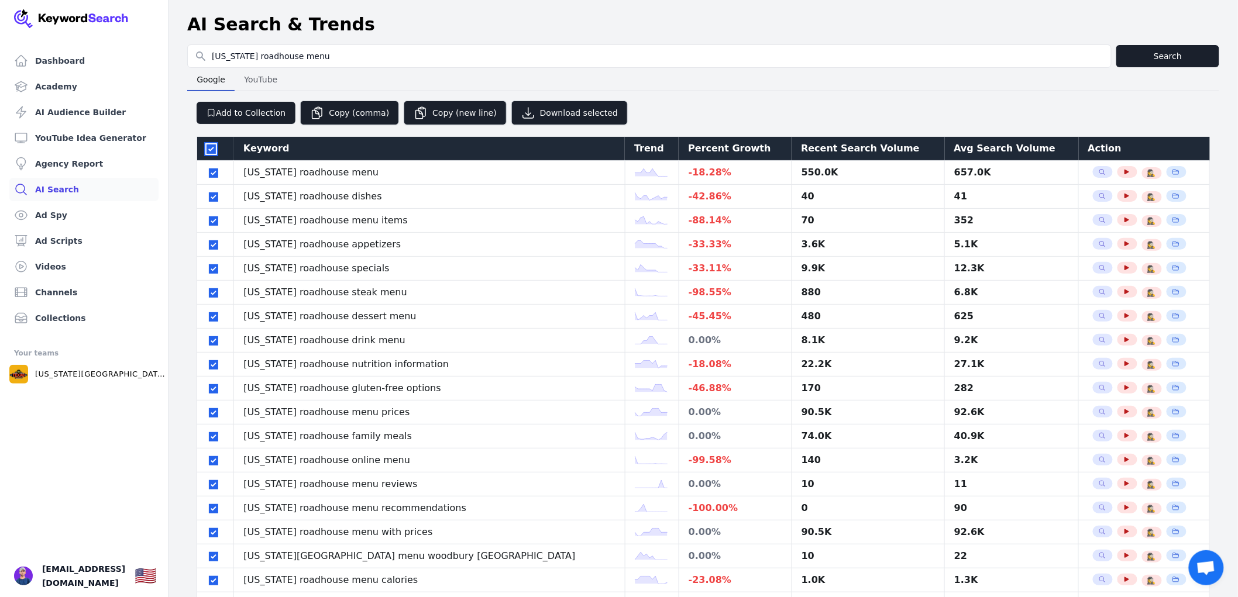
checkbox input "true"
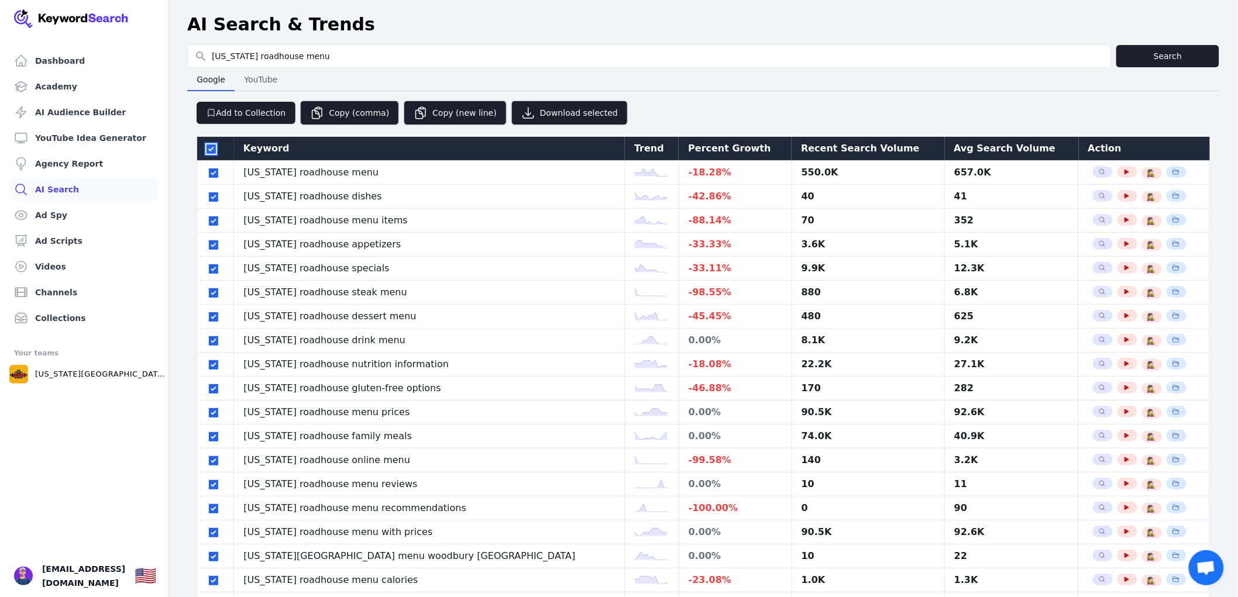
checkbox input "true"
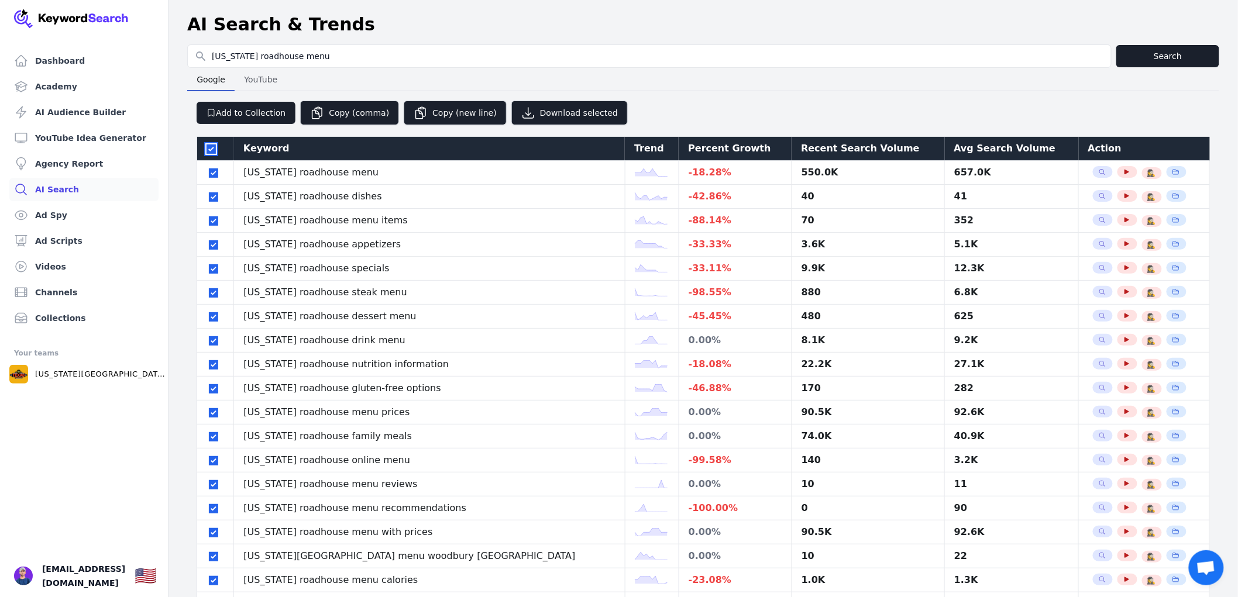
checkbox input "true"
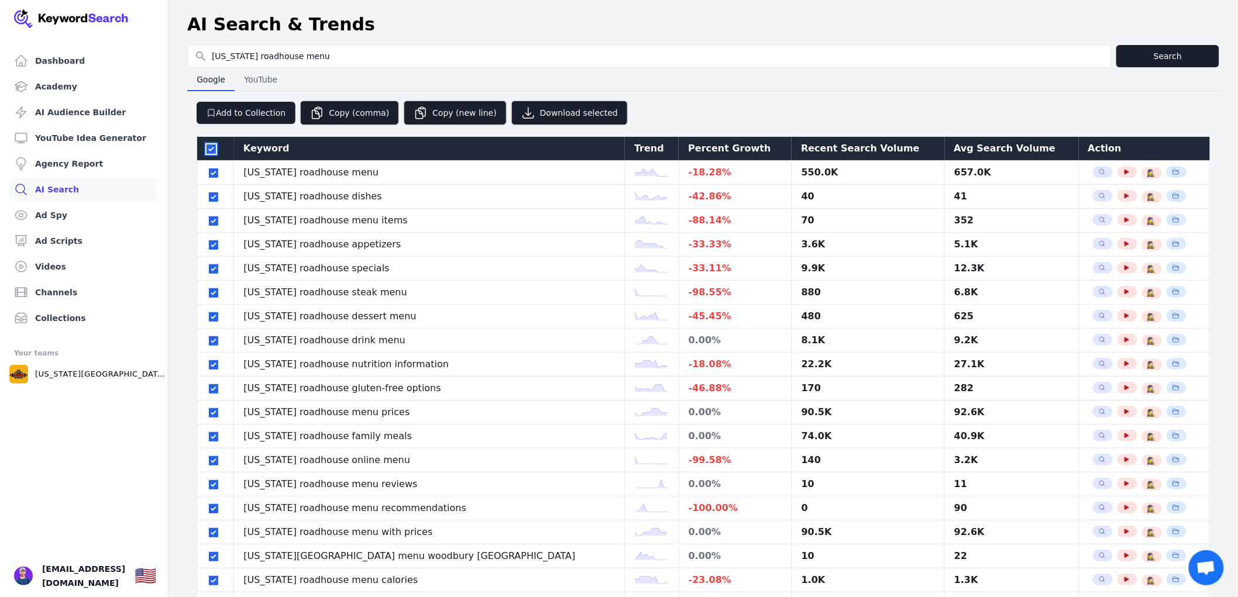
checkbox input "true"
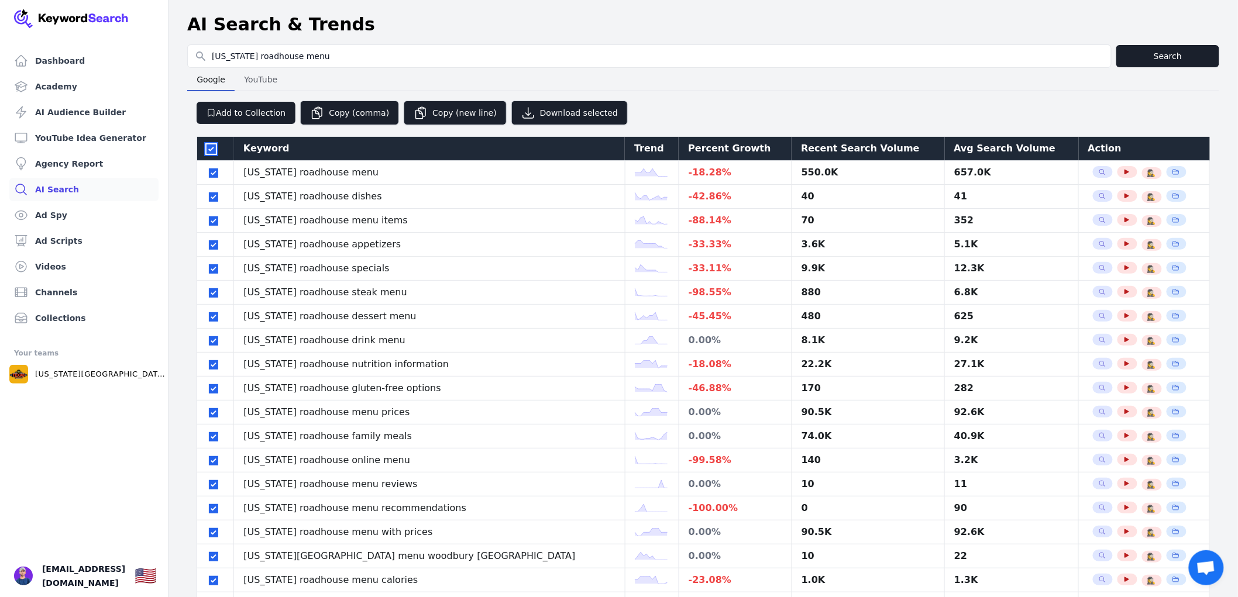
checkbox input "true"
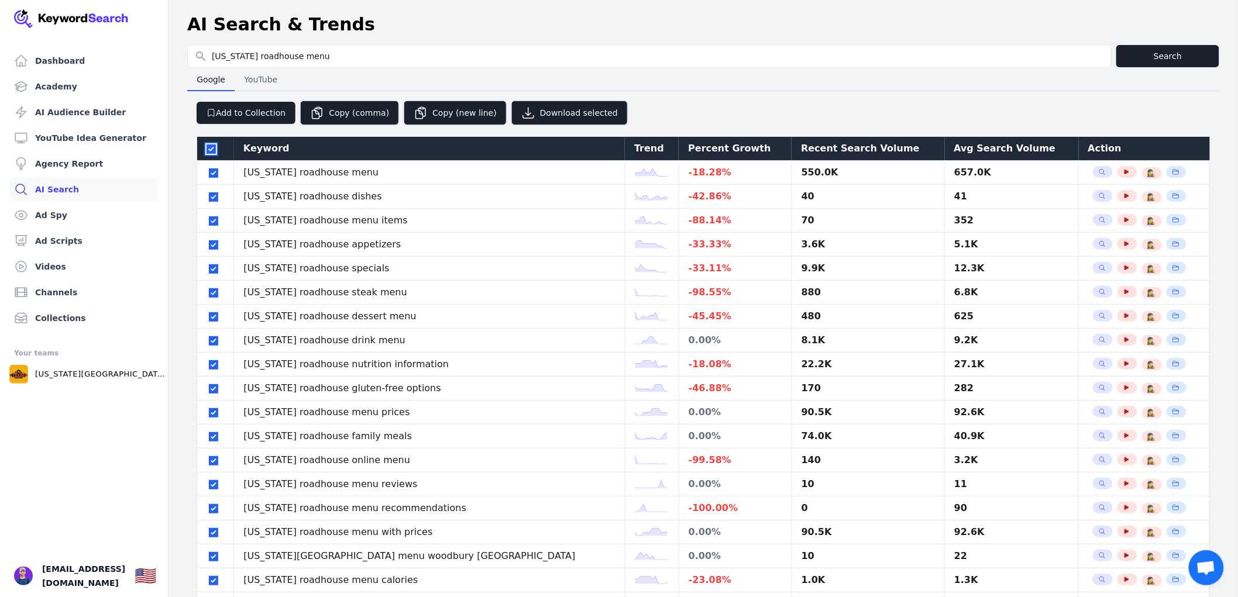
checkbox input "true"
click at [537, 108] on button "Download selected" at bounding box center [569, 113] width 116 height 25
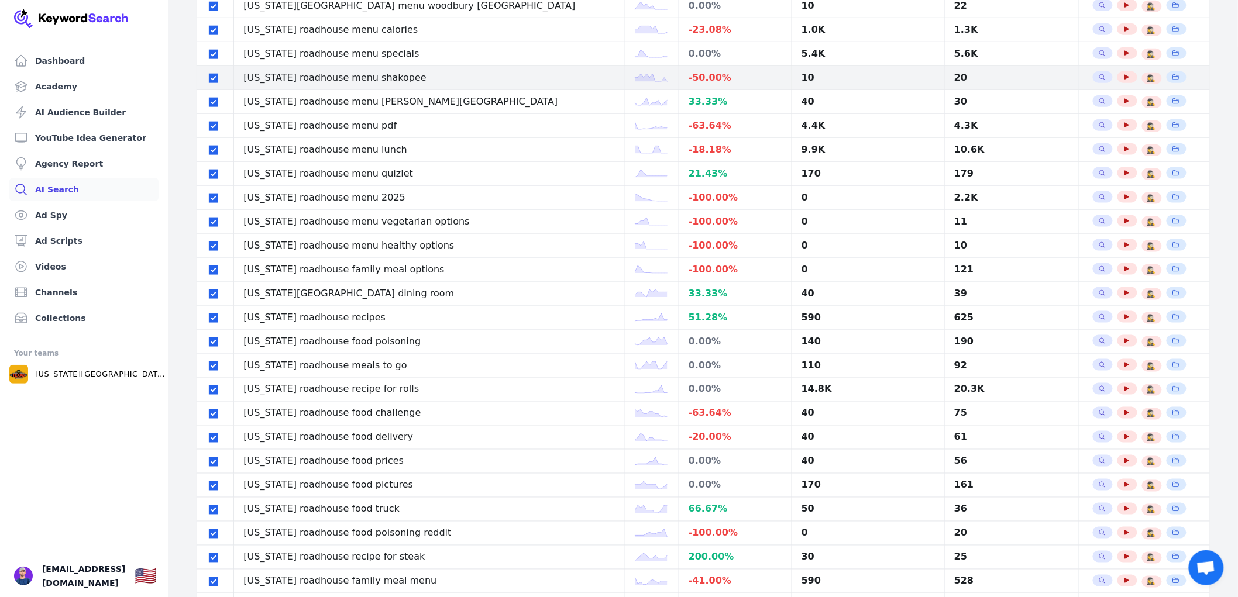
scroll to position [650, 0]
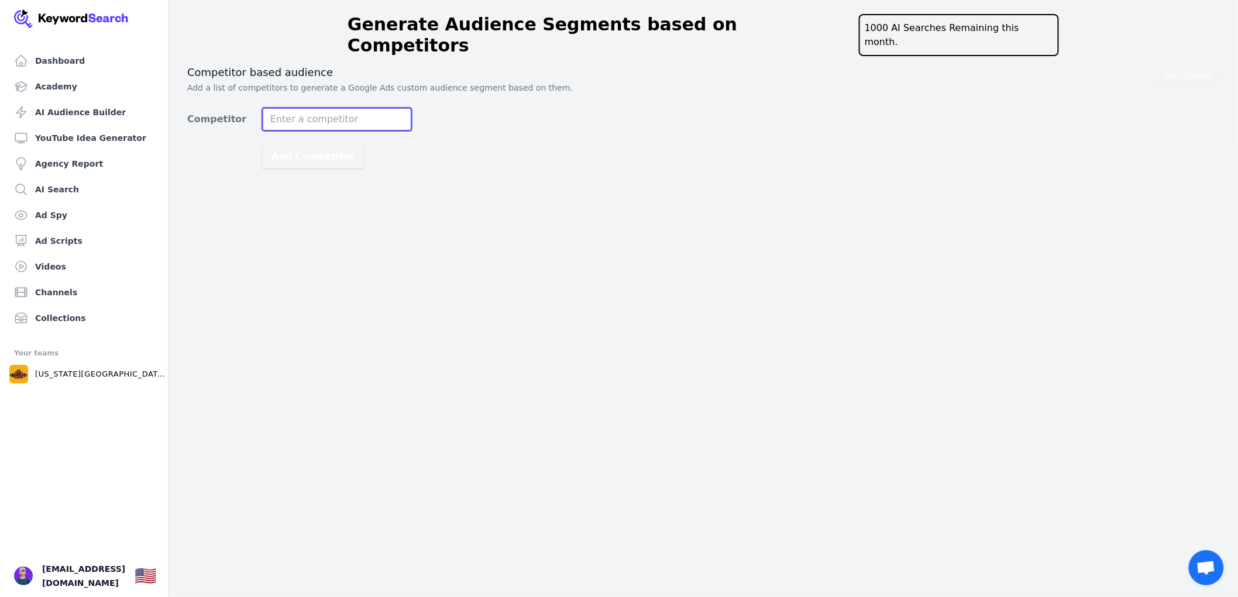
click at [332, 108] on input "Competitor" at bounding box center [337, 119] width 150 height 23
type input "[DOMAIN_NAME]"
click at [262, 145] on button "Add Competitor" at bounding box center [313, 156] width 102 height 23
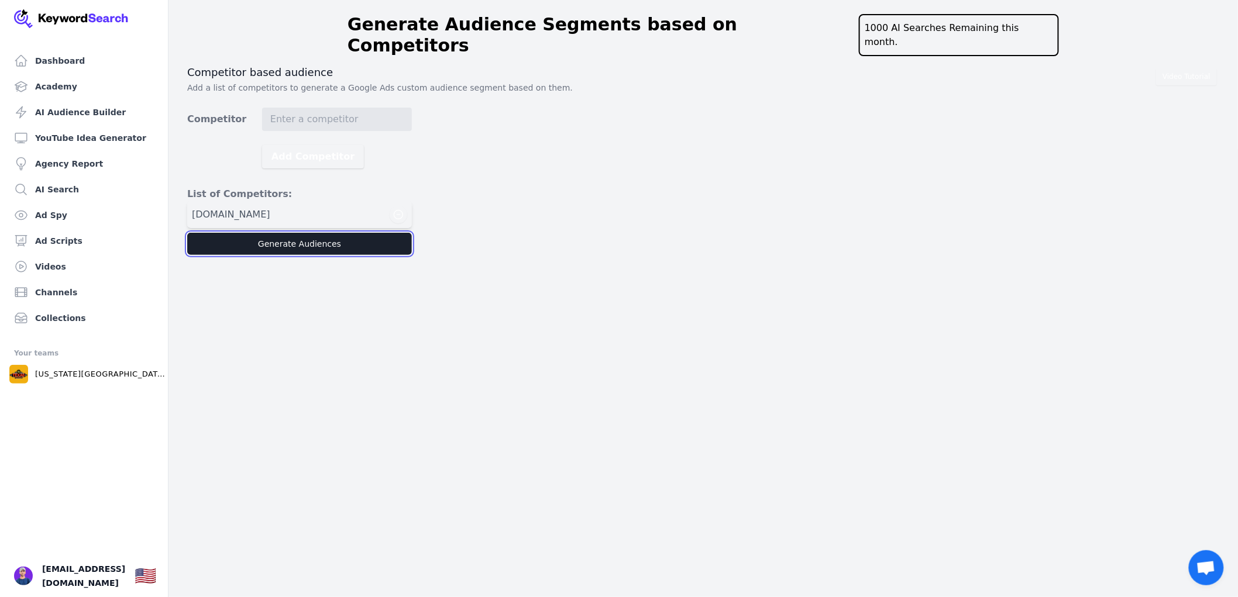
click at [331, 233] on button "Generate Audiences" at bounding box center [299, 244] width 225 height 22
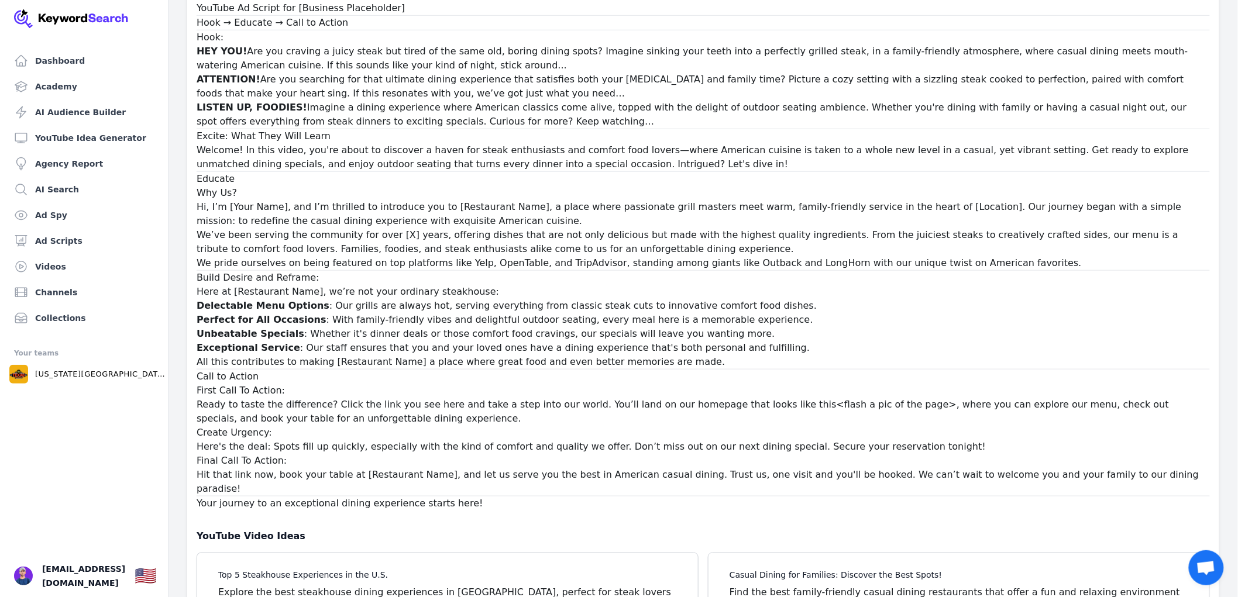
scroll to position [24659, 0]
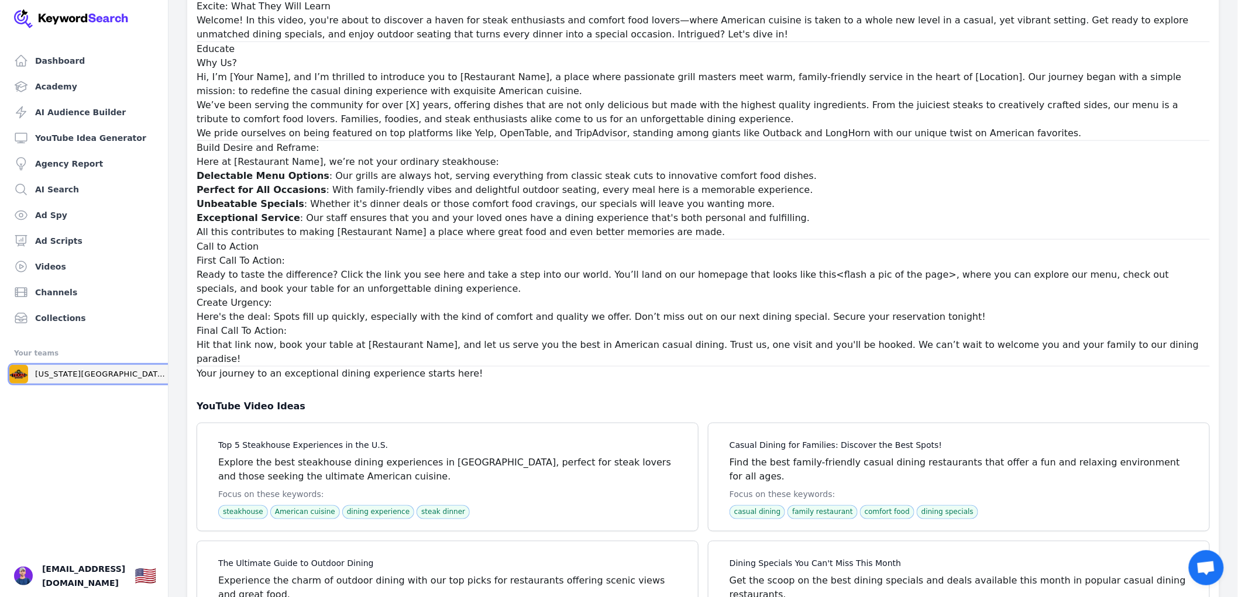
click at [108, 377] on p "[US_STATE][GEOGRAPHIC_DATA] Menu" at bounding box center [100, 374] width 130 height 11
click at [77, 542] on ul "Dashboard Academy AI Audience Builder YouTube Idea Generator Agency Report AI S…" at bounding box center [84, 323] width 140 height 548
click at [56, 293] on link "Channels" at bounding box center [83, 292] width 149 height 23
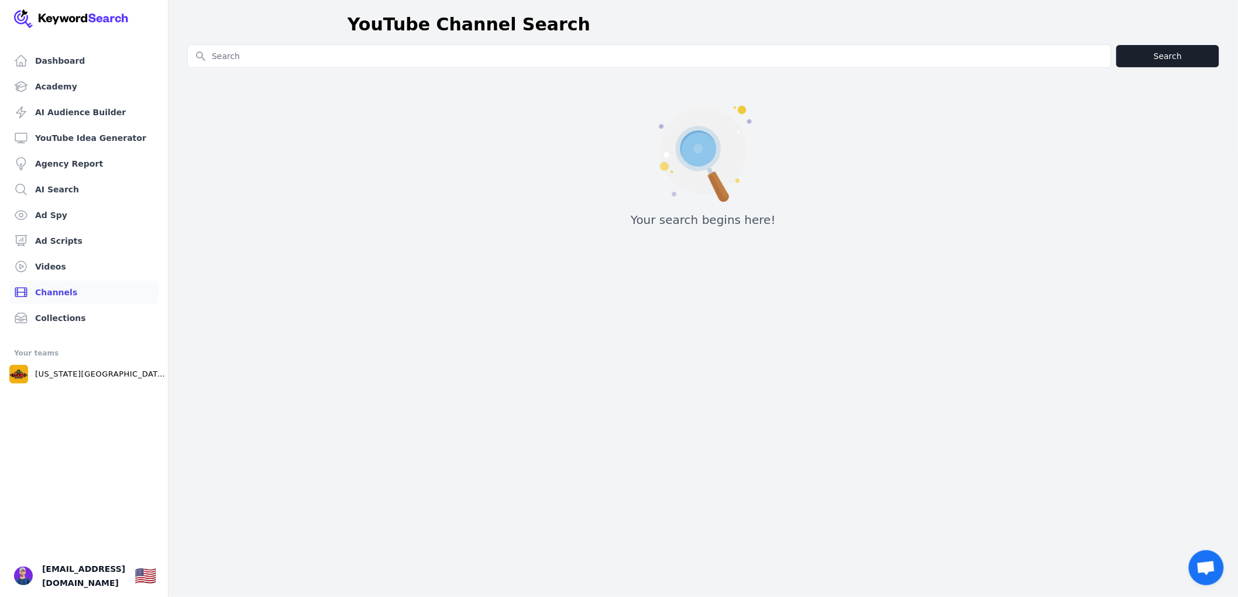
click at [285, 63] on input "Search for YouTube Keywords" at bounding box center [649, 56] width 923 height 22
type input "Esprit Ruffle Shirt"
click at [1150, 60] on button "Search" at bounding box center [1168, 56] width 103 height 22
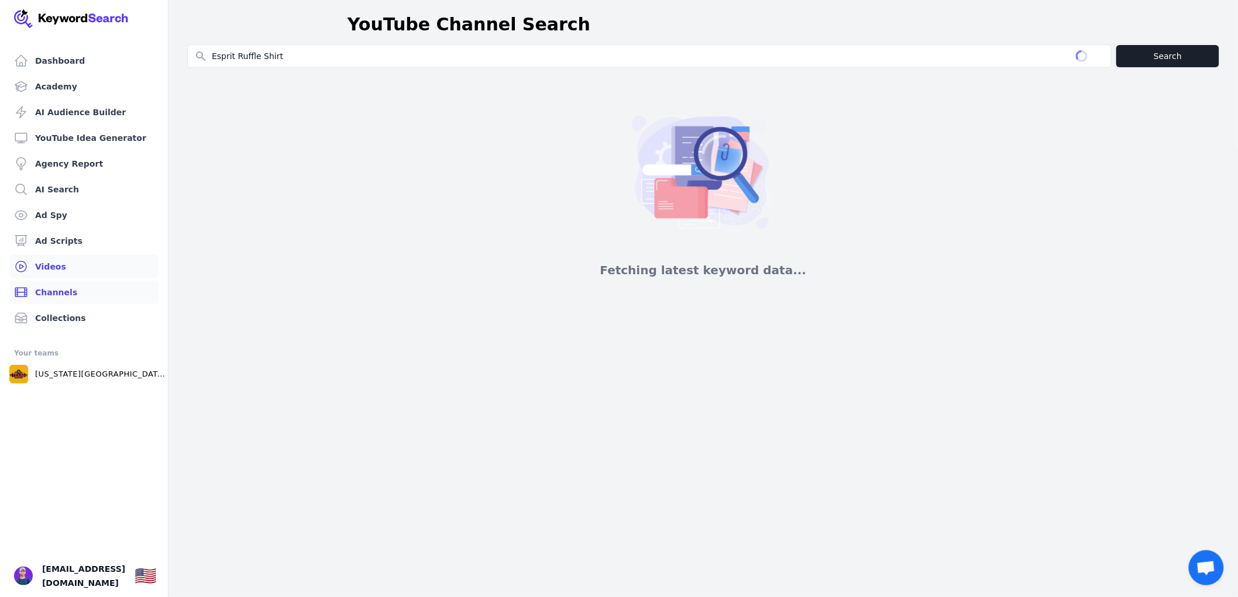
click at [57, 267] on link "Videos" at bounding box center [83, 266] width 149 height 23
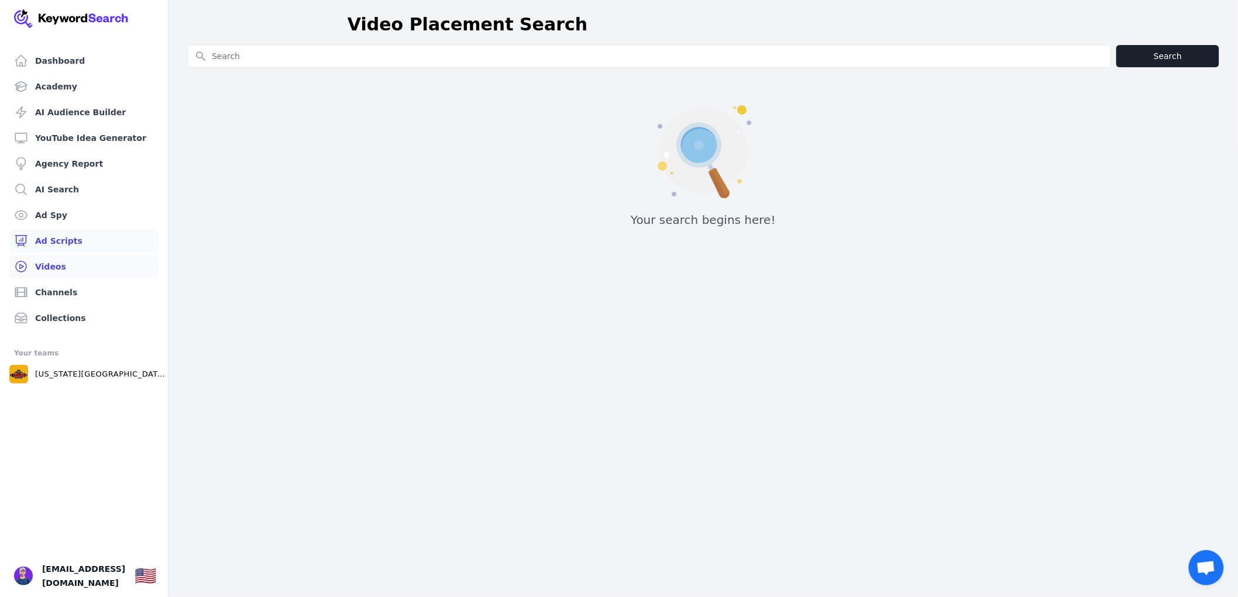
click at [64, 246] on link "Ad Scripts" at bounding box center [83, 240] width 149 height 23
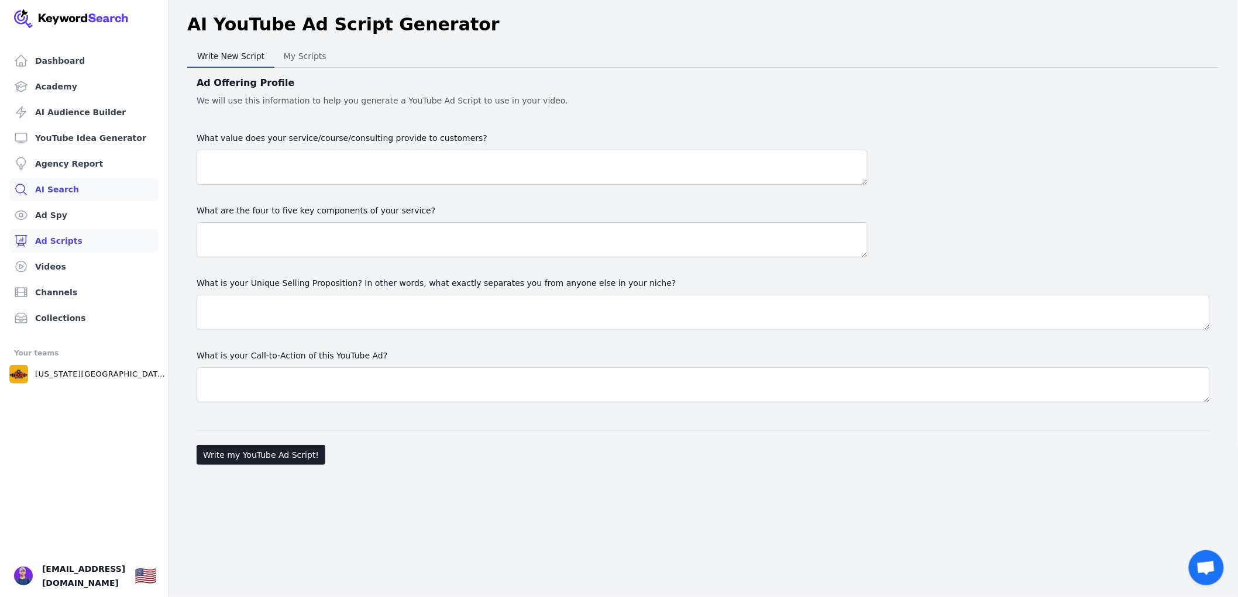
click at [57, 183] on link "AI Search" at bounding box center [83, 189] width 149 height 23
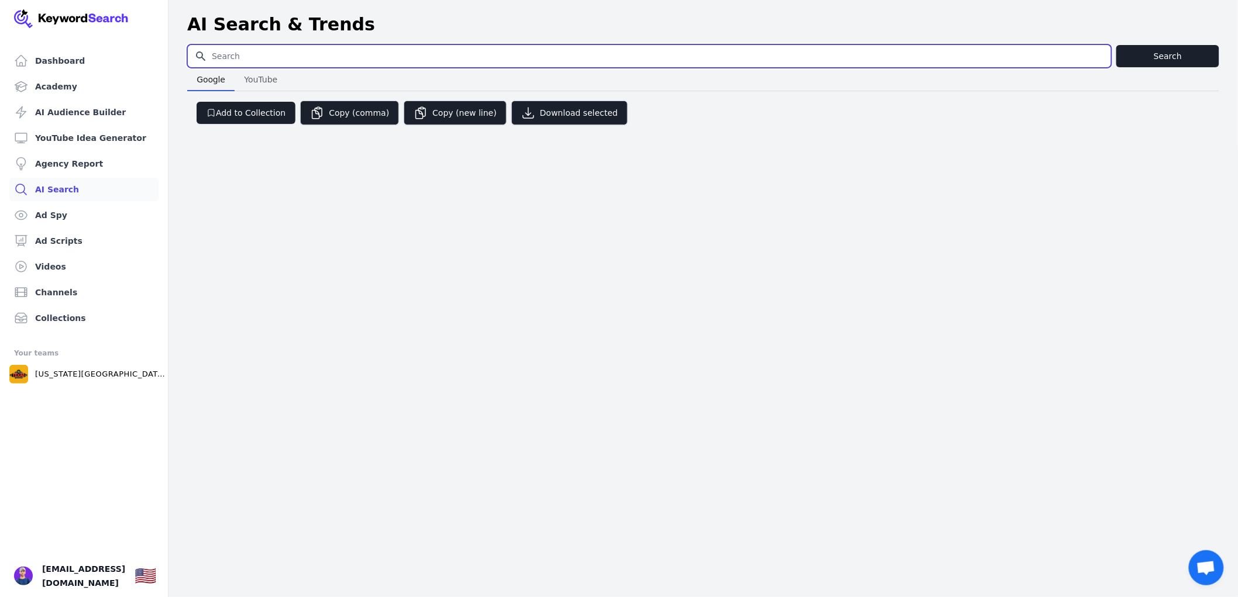
click at [1073, 45] on input "Search for YouTube Keywords" at bounding box center [649, 56] width 923 height 22
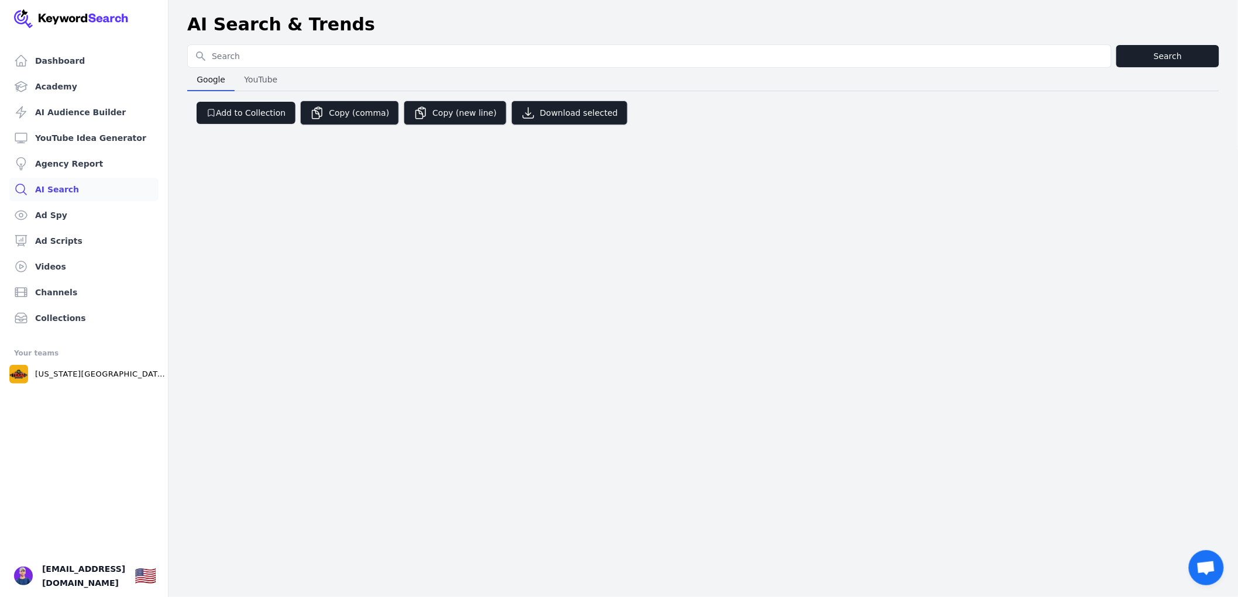
drag, startPoint x: 515, startPoint y: 424, endPoint x: 336, endPoint y: 360, distance: 190.3
click at [513, 424] on div "Dashboard Academy AI Audience Builder YouTube Idea Generator Agency Report AI S…" at bounding box center [619, 298] width 1238 height 597
click at [102, 308] on link "Collections" at bounding box center [83, 318] width 149 height 23
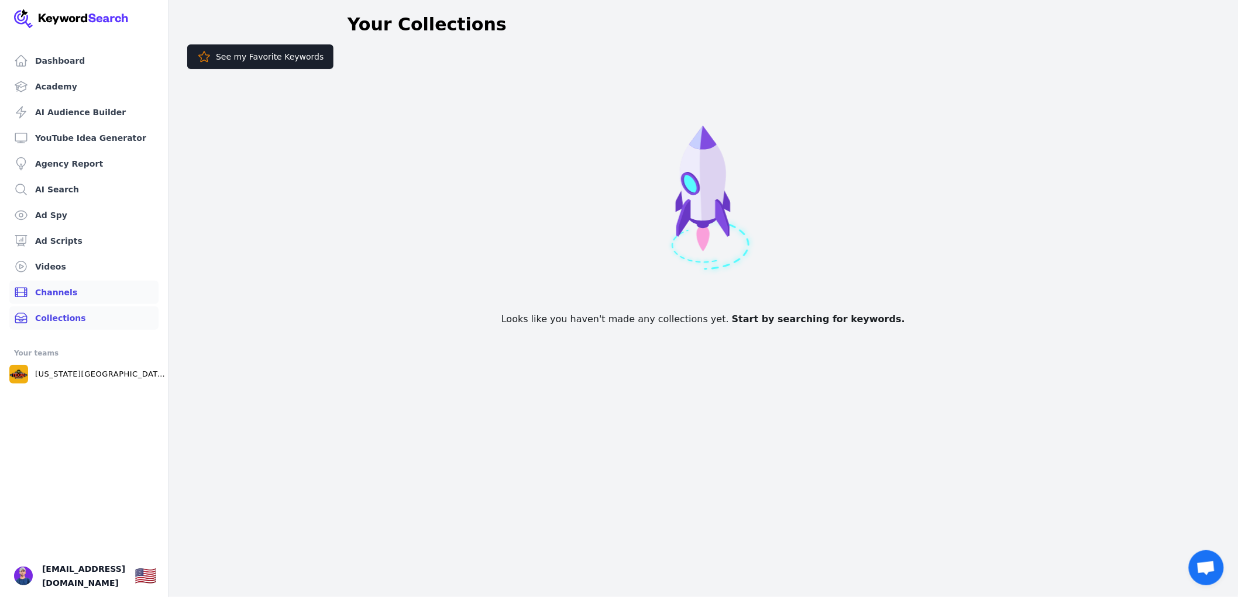
click at [78, 290] on link "Channels" at bounding box center [83, 292] width 149 height 23
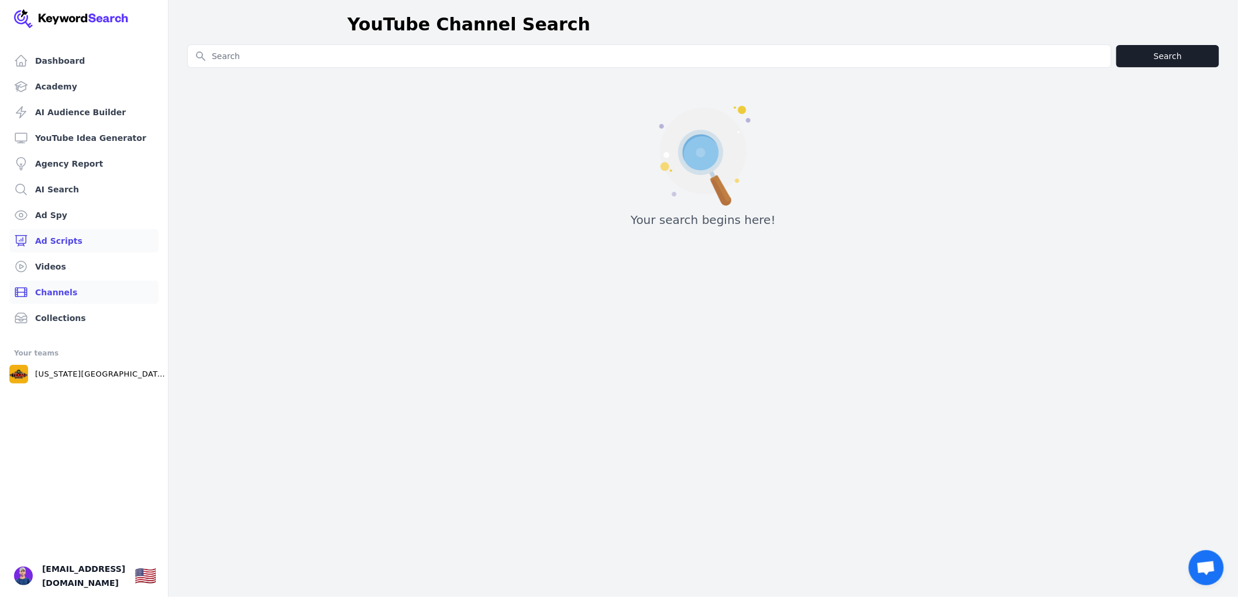
click at [50, 230] on link "Ad Scripts" at bounding box center [83, 240] width 149 height 23
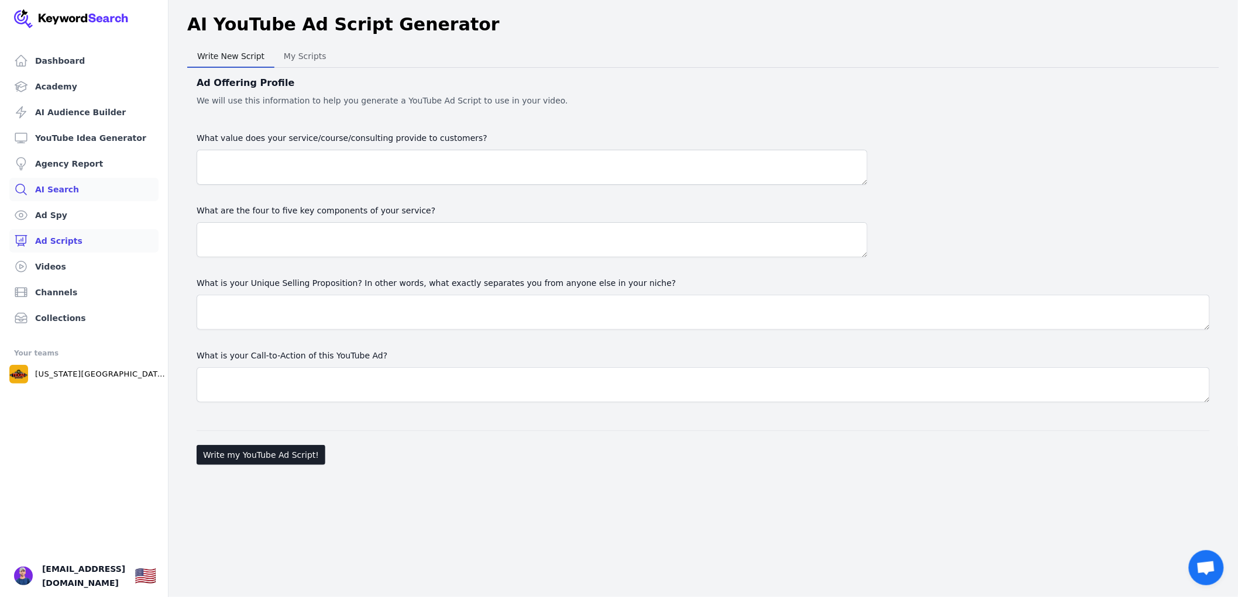
click at [49, 196] on link "AI Search" at bounding box center [83, 189] width 149 height 23
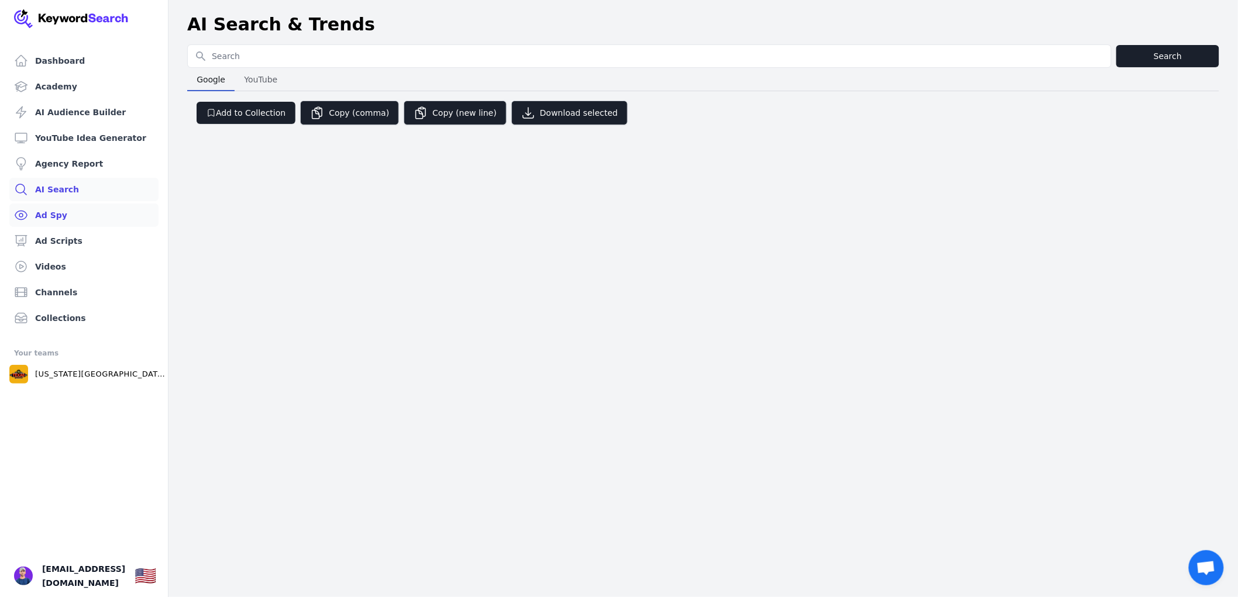
click at [42, 214] on link "Ad Spy" at bounding box center [83, 215] width 149 height 23
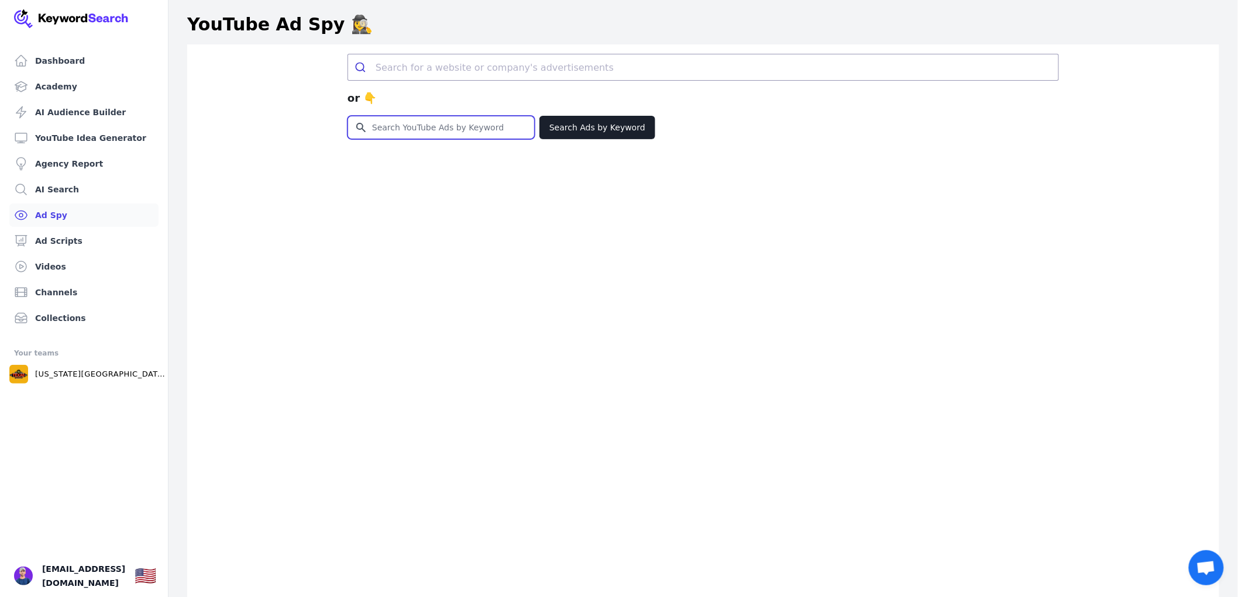
drag, startPoint x: 407, startPoint y: 128, endPoint x: 396, endPoint y: 132, distance: 11.3
click at [407, 128] on input "Search for YouTube Keywords" at bounding box center [441, 127] width 186 height 22
drag, startPoint x: 194, startPoint y: 208, endPoint x: 174, endPoint y: 183, distance: 32.1
click at [194, 207] on div "or 👇 Search for YouTube Keywords Search Ads by Keyword" at bounding box center [703, 342] width 1032 height 597
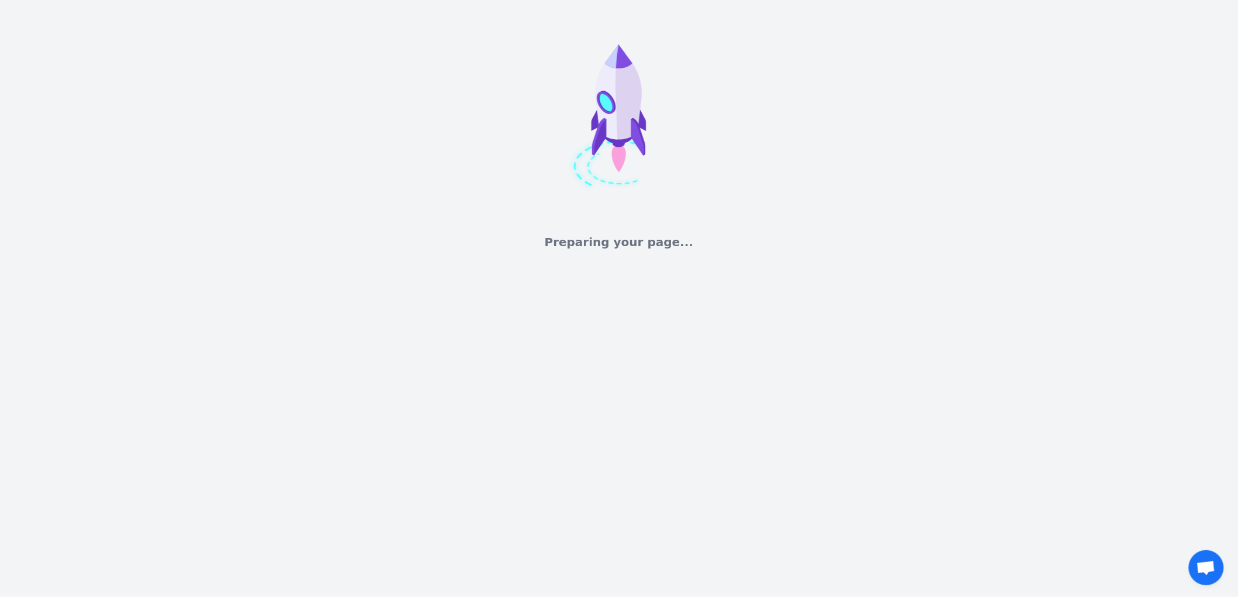
select select "50"
